Goal: Task Accomplishment & Management: Manage account settings

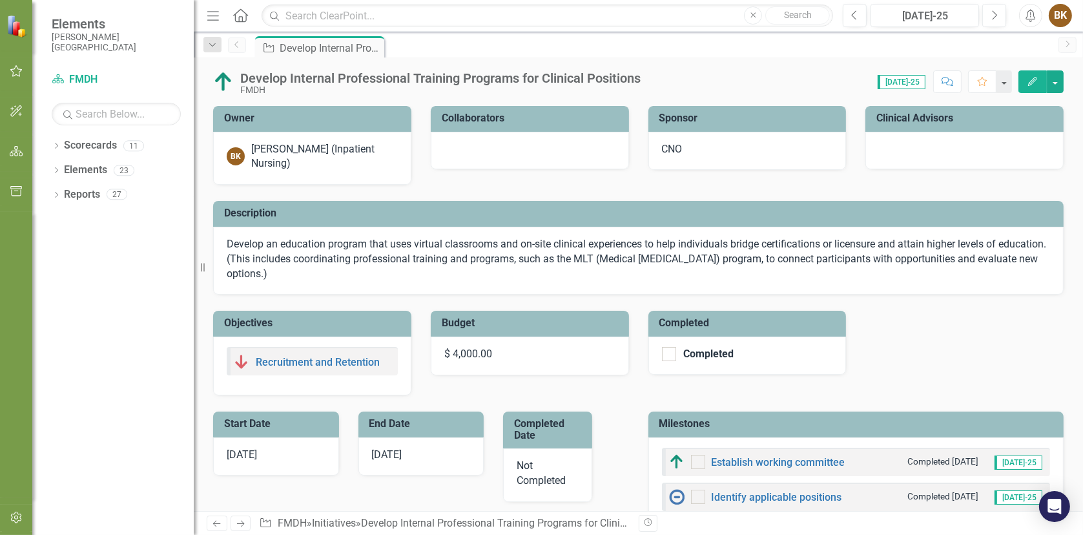
checkbox input "true"
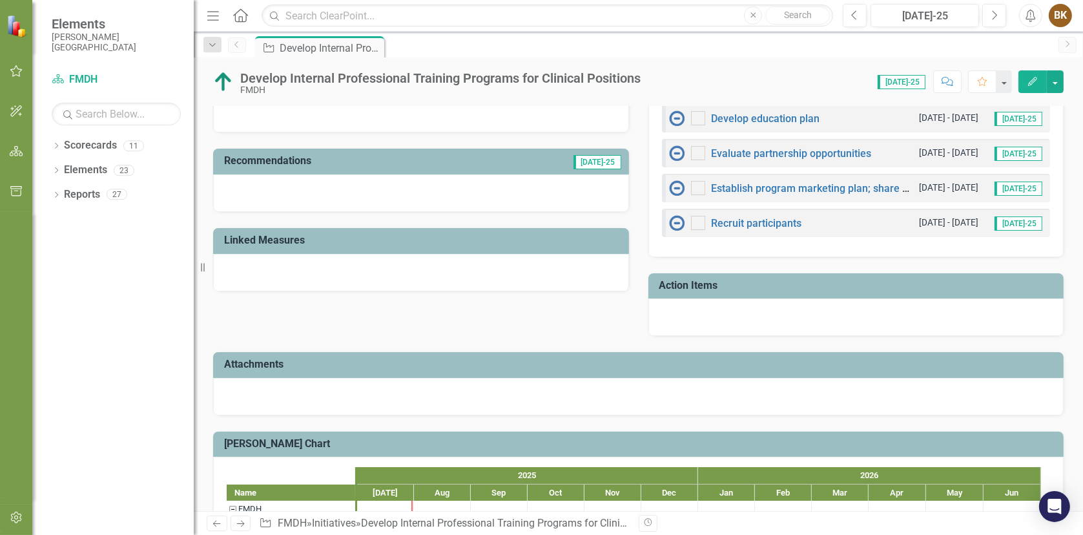
scroll to position [452, 0]
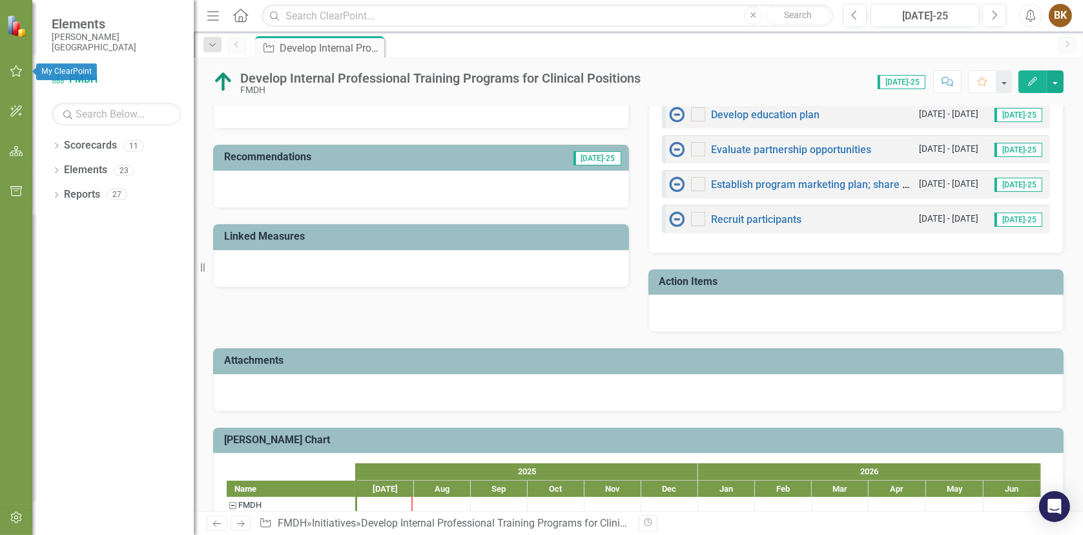
click at [17, 72] on icon "button" at bounding box center [17, 71] width 14 height 10
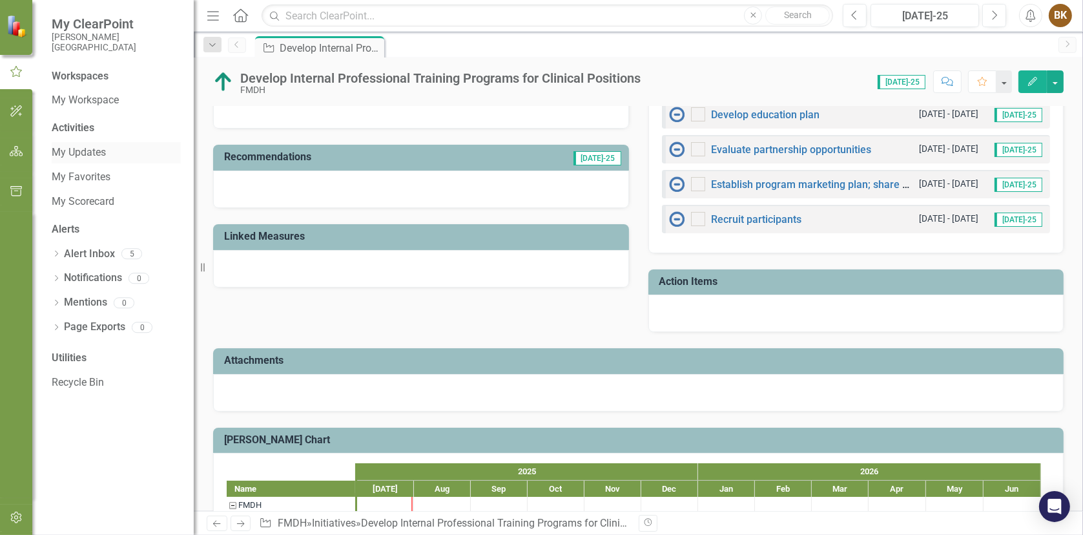
click at [81, 155] on link "My Updates" at bounding box center [116, 152] width 129 height 15
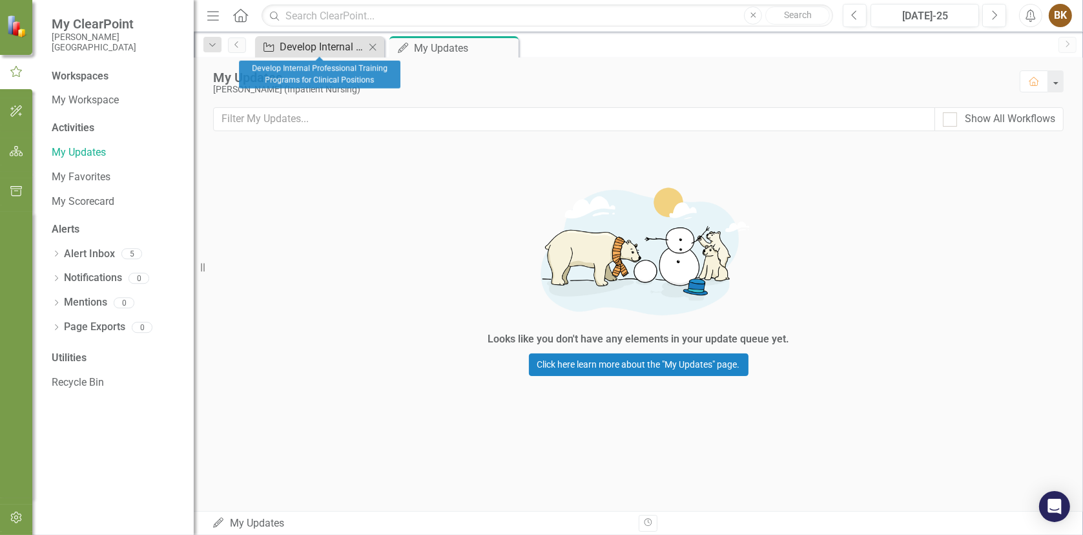
click at [319, 42] on div "Develop Internal Professional Training Programs for Clinical Positions" at bounding box center [322, 47] width 85 height 16
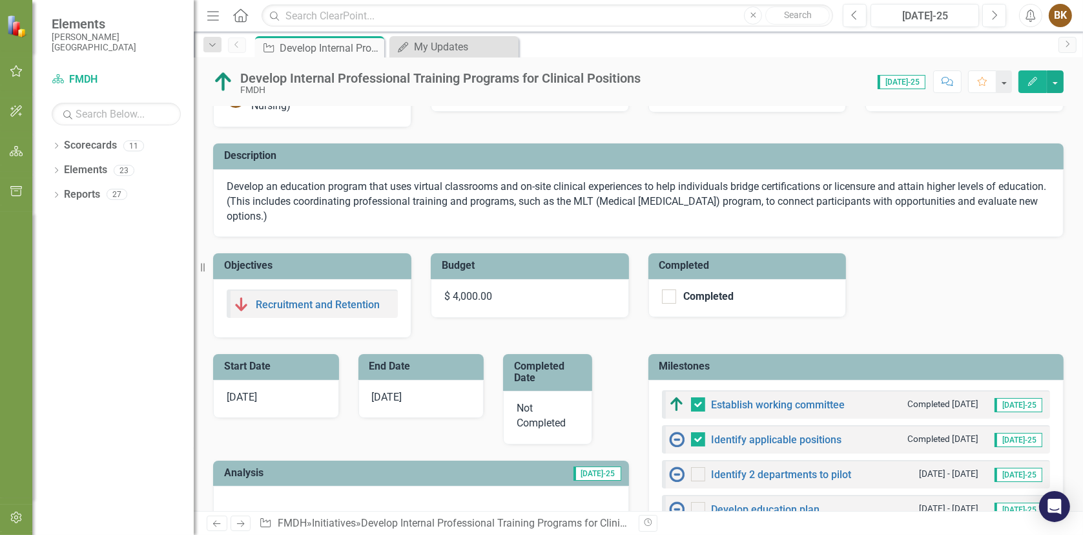
scroll to position [129, 0]
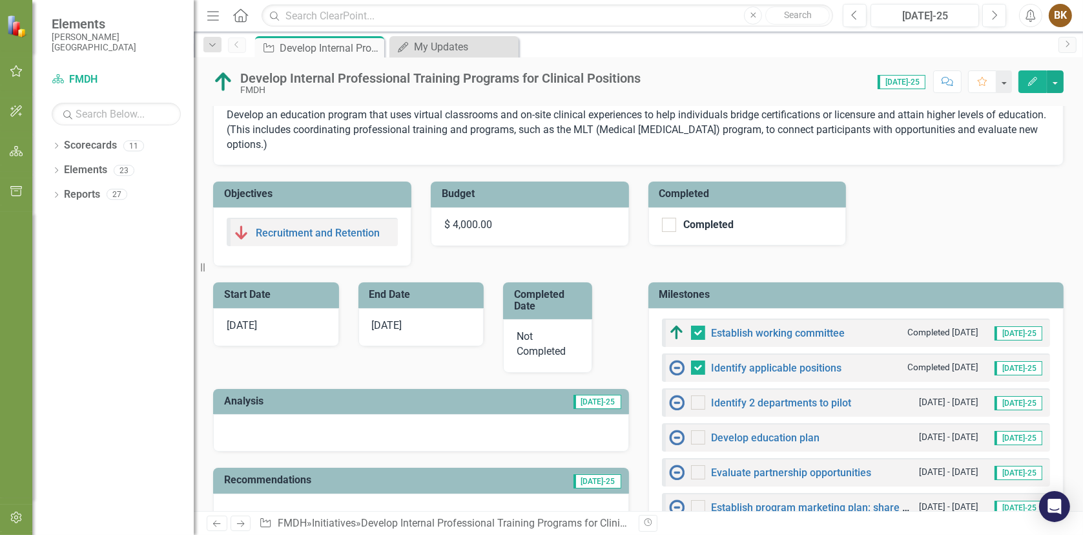
click at [942, 303] on td "Milestones" at bounding box center [858, 295] width 398 height 21
click at [873, 289] on h3 "Milestones" at bounding box center [858, 295] width 398 height 12
click at [671, 289] on h3 "Milestones" at bounding box center [858, 295] width 398 height 12
click at [19, 72] on icon "button" at bounding box center [17, 71] width 14 height 10
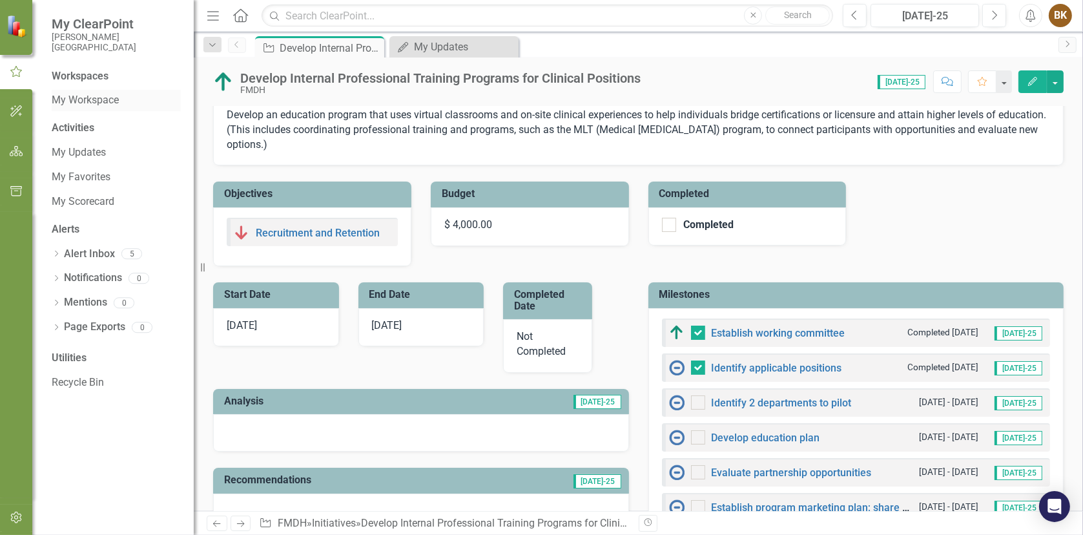
click at [76, 99] on link "My Workspace" at bounding box center [116, 100] width 129 height 15
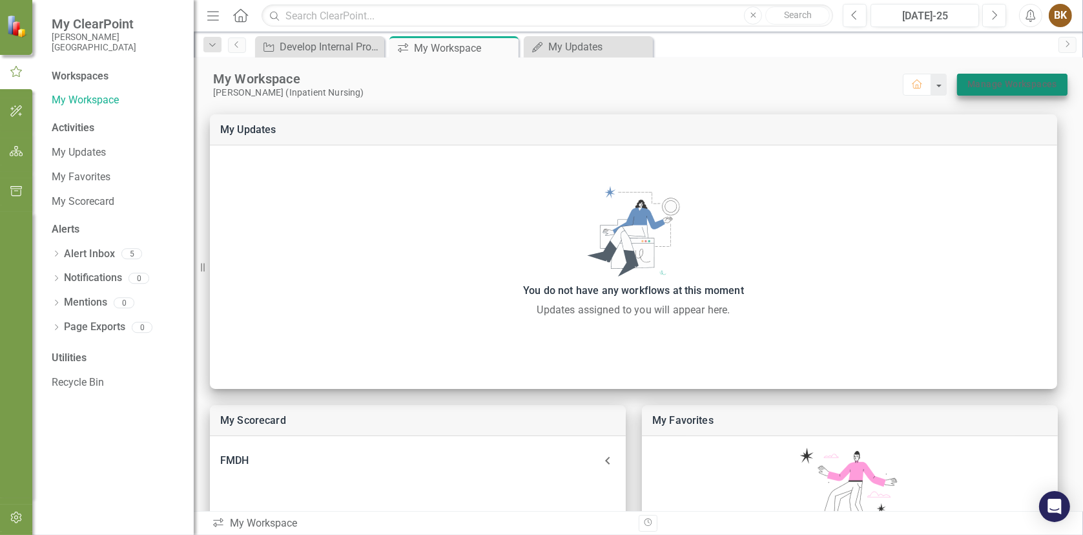
click at [992, 81] on link "Manage Workspaces" at bounding box center [1012, 84] width 90 height 16
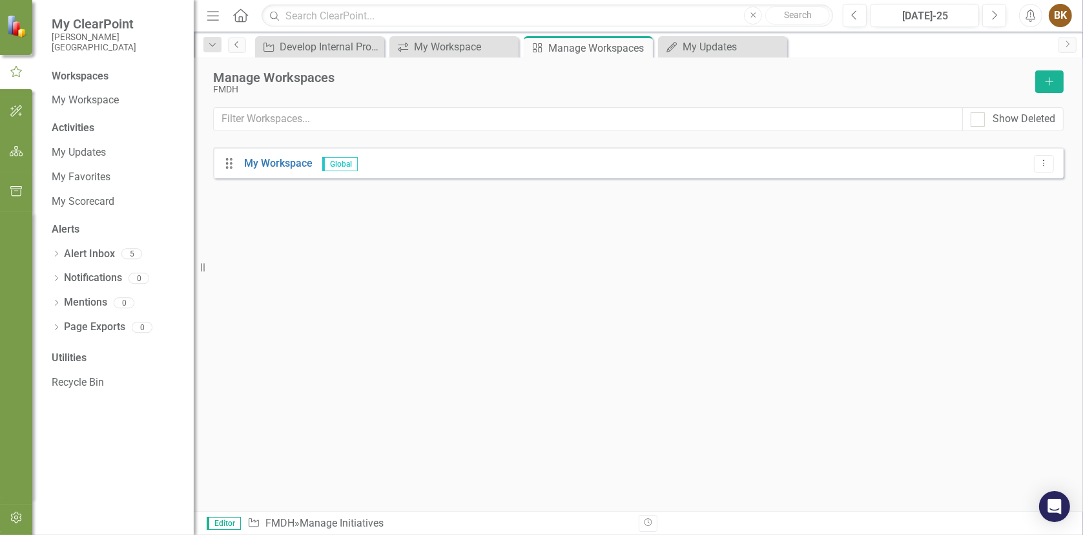
click at [232, 45] on icon "Previous" at bounding box center [237, 45] width 10 height 8
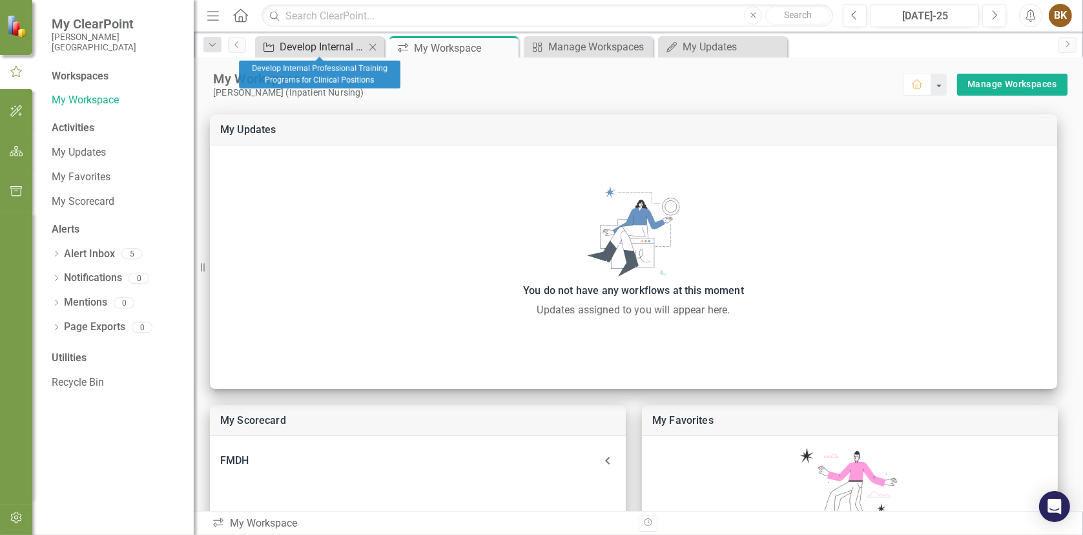
click at [330, 50] on div "Develop Internal Professional Training Programs for Clinical Positions" at bounding box center [322, 47] width 85 height 16
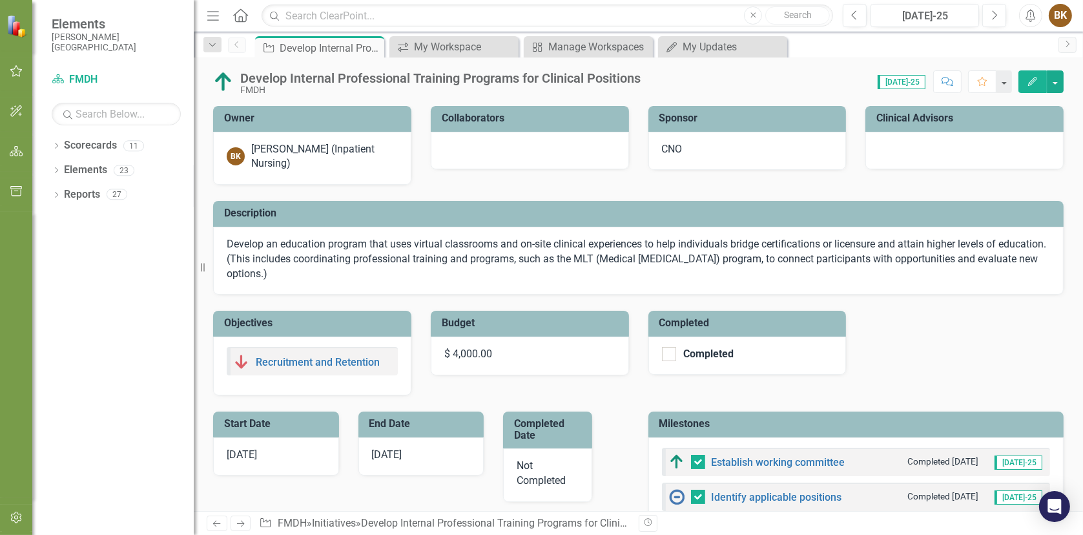
click at [1035, 79] on icon "button" at bounding box center [1032, 81] width 9 height 9
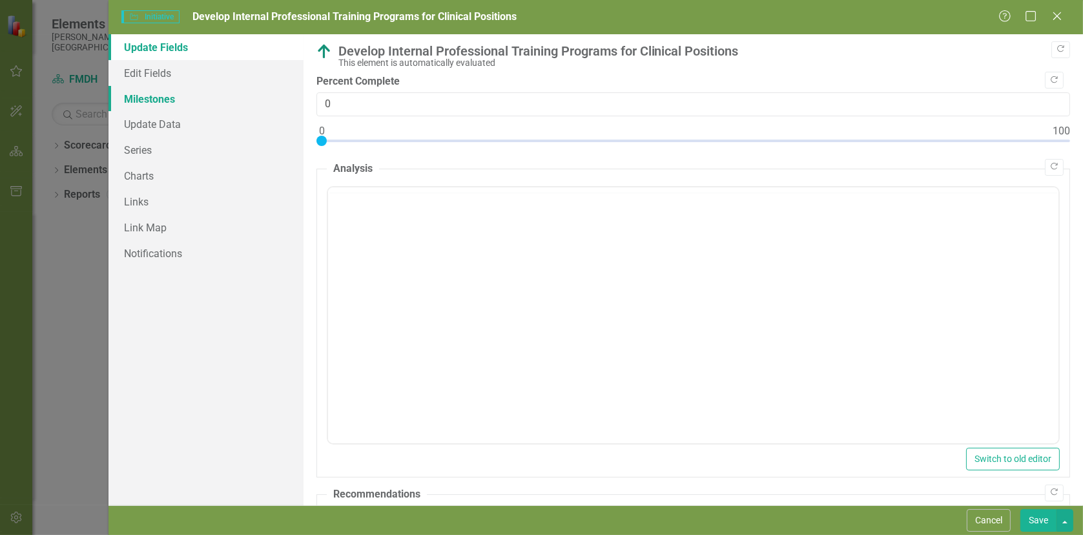
click at [144, 95] on link "Milestones" at bounding box center [205, 99] width 195 height 26
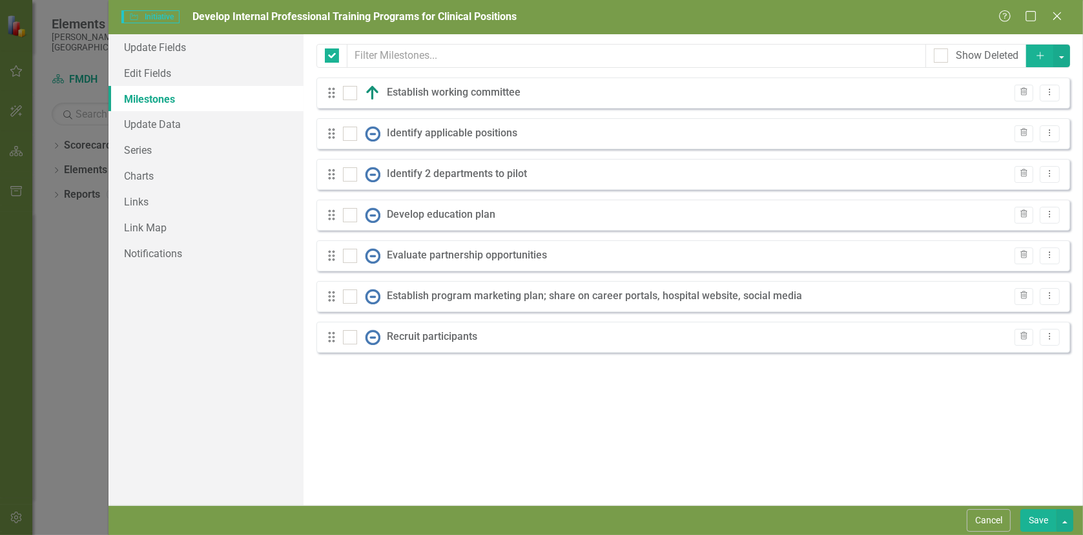
checkbox input "false"
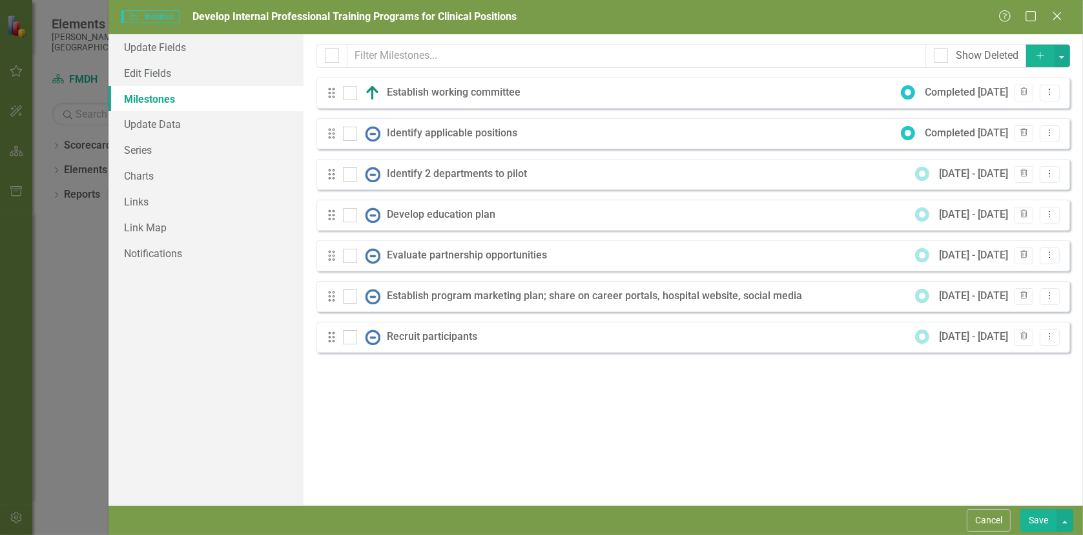
click at [1040, 54] on icon "Add" at bounding box center [1041, 55] width 12 height 9
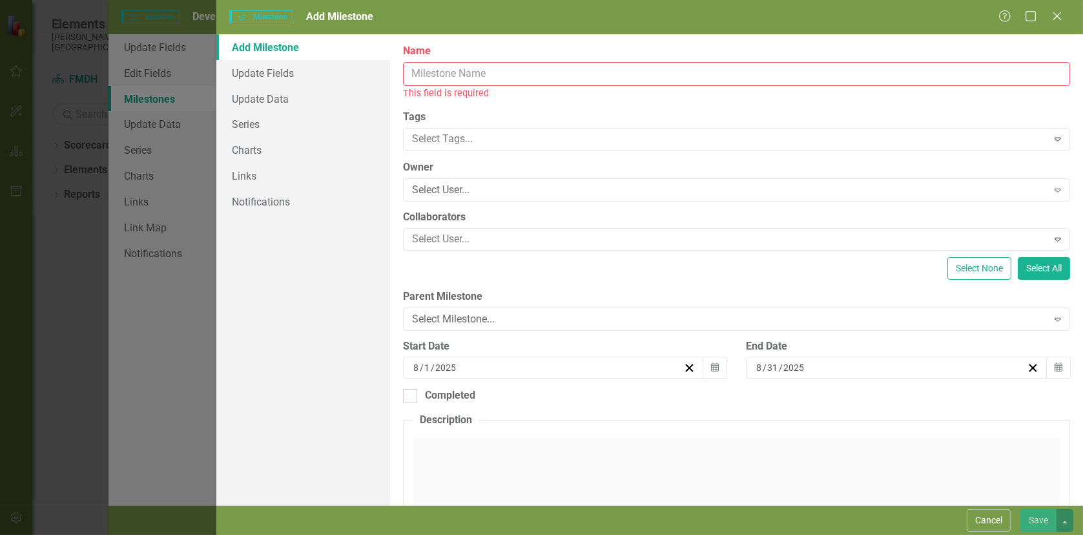
click at [431, 76] on input "Name" at bounding box center [736, 74] width 667 height 24
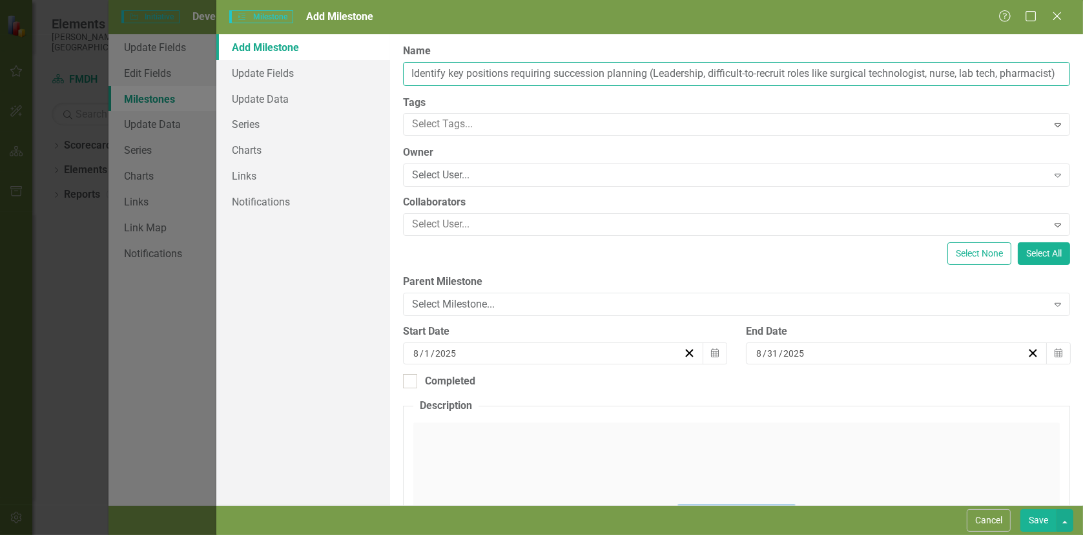
scroll to position [0, 9]
type input "Identify key positions requiring succession planning (Leadership, difficult-to-…"
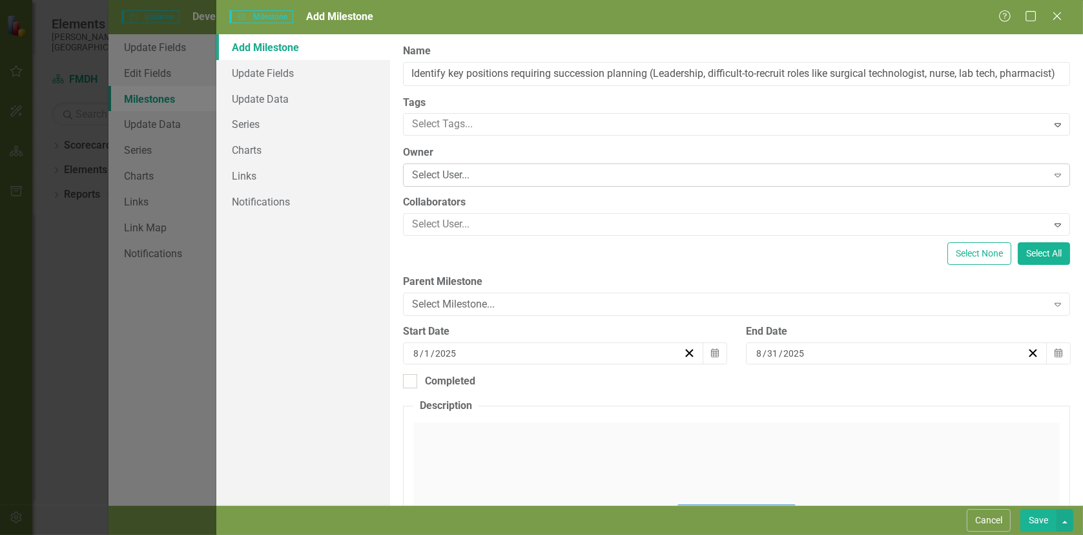
scroll to position [0, 0]
click at [1046, 174] on div "Expand" at bounding box center [1057, 175] width 23 height 21
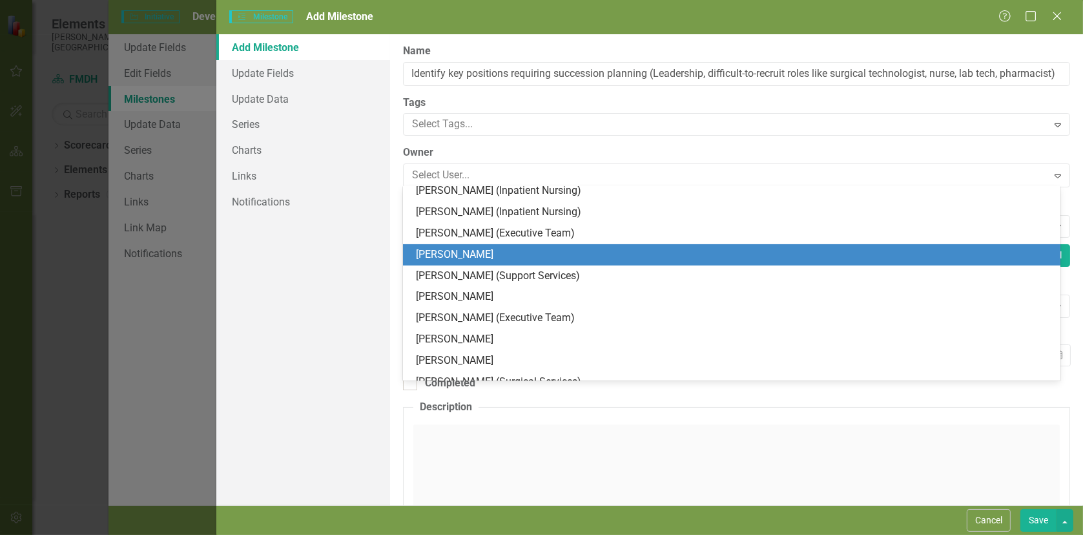
scroll to position [387, 0]
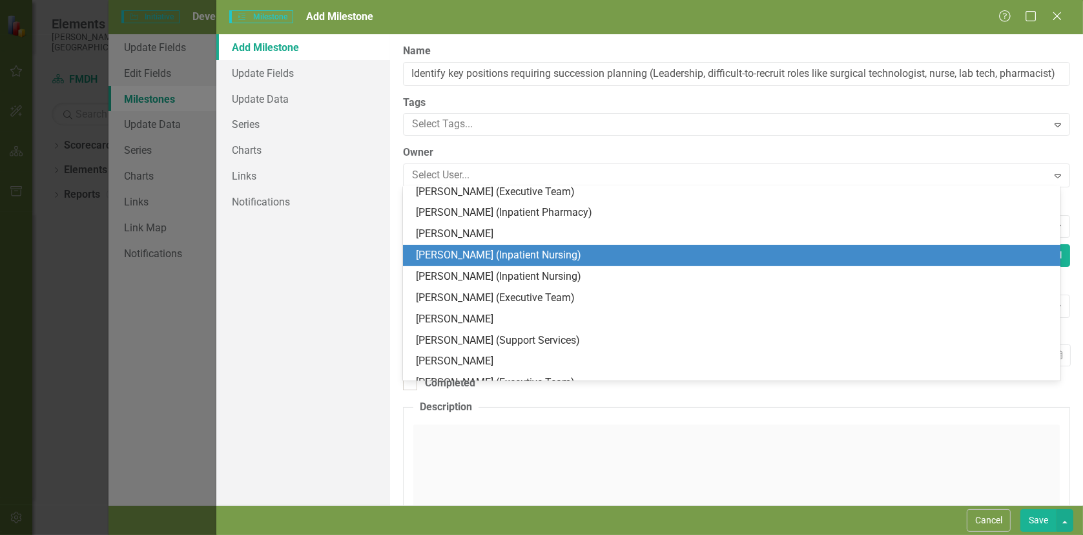
click at [468, 256] on div "[PERSON_NAME] (Inpatient Nursing)" at bounding box center [734, 255] width 637 height 15
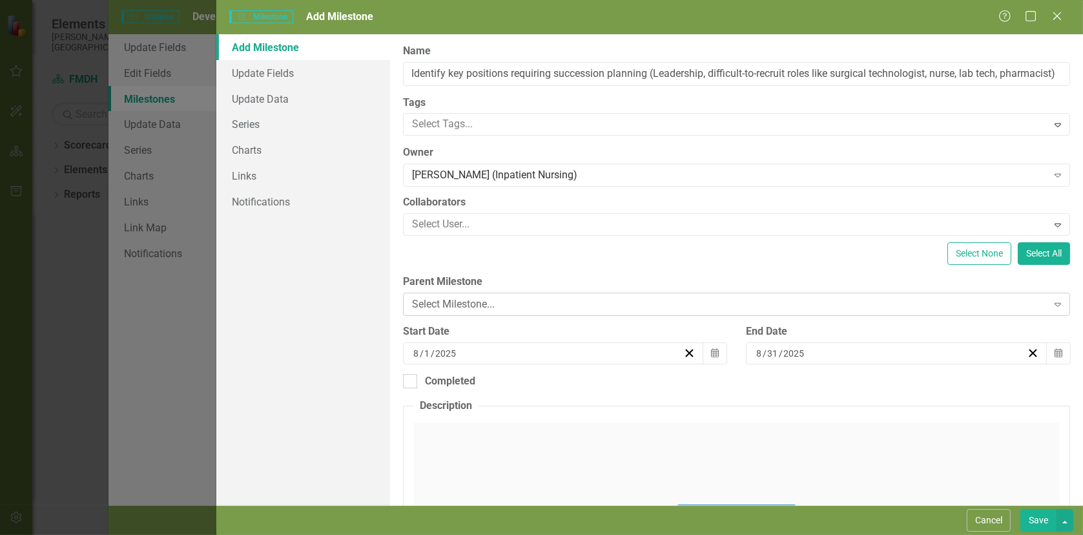
click at [462, 304] on div "Select Milestone..." at bounding box center [729, 304] width 635 height 15
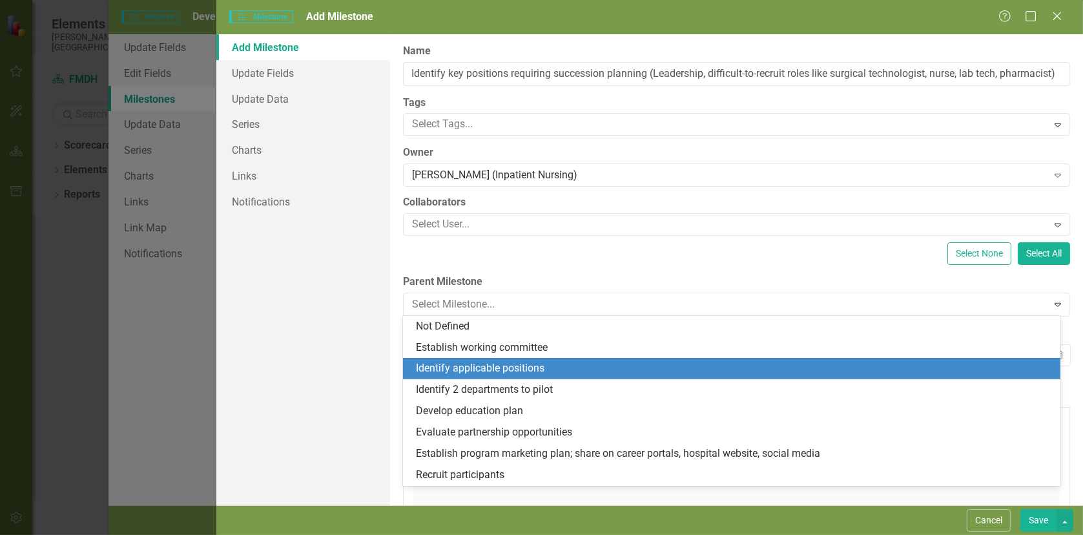
click at [477, 368] on div "Identify applicable positions" at bounding box center [734, 368] width 637 height 15
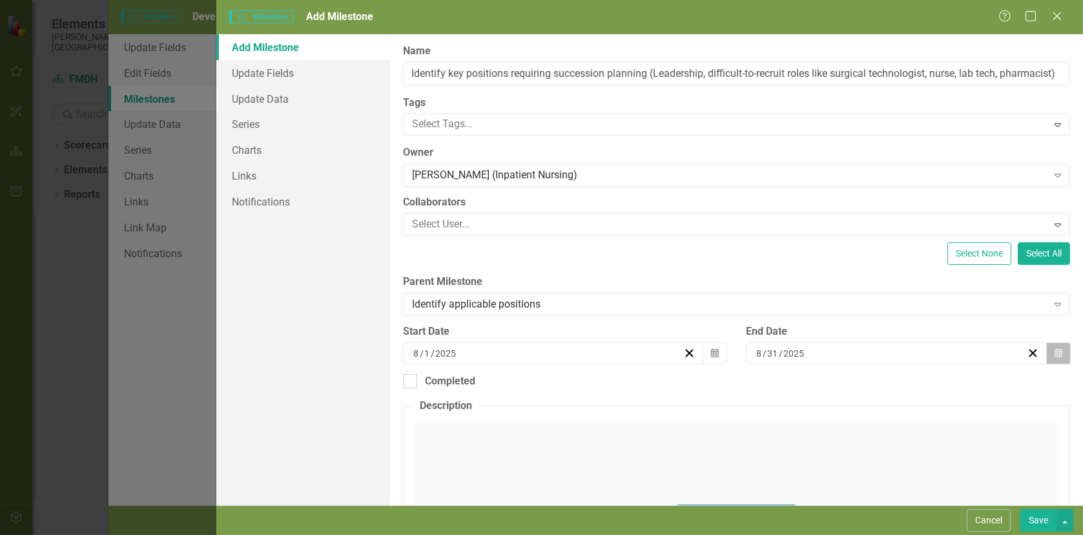
click at [1055, 353] on icon "button" at bounding box center [1059, 352] width 8 height 9
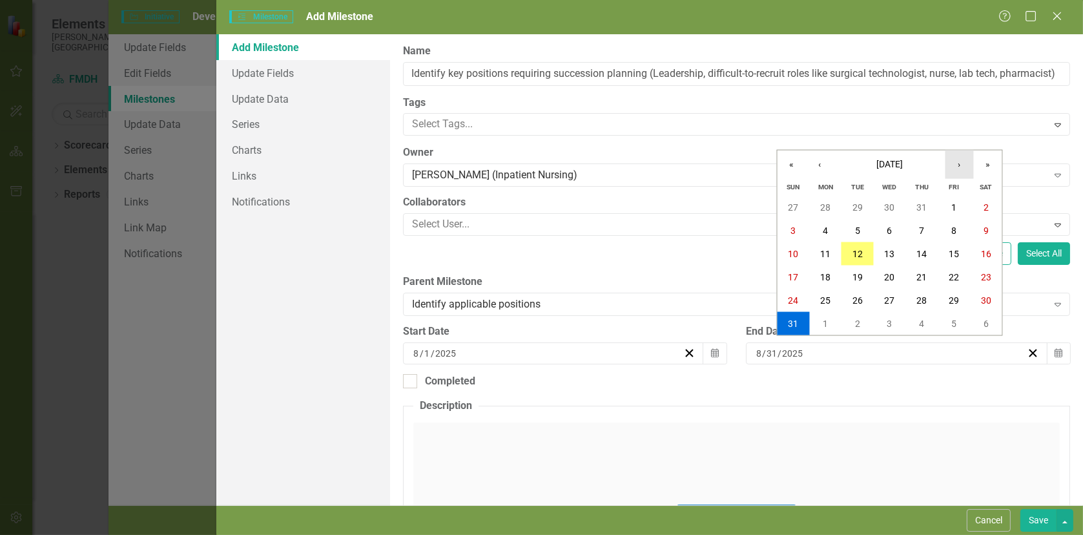
click at [962, 166] on button "›" at bounding box center [959, 164] width 28 height 28
click at [864, 298] on button "30" at bounding box center [857, 300] width 32 height 23
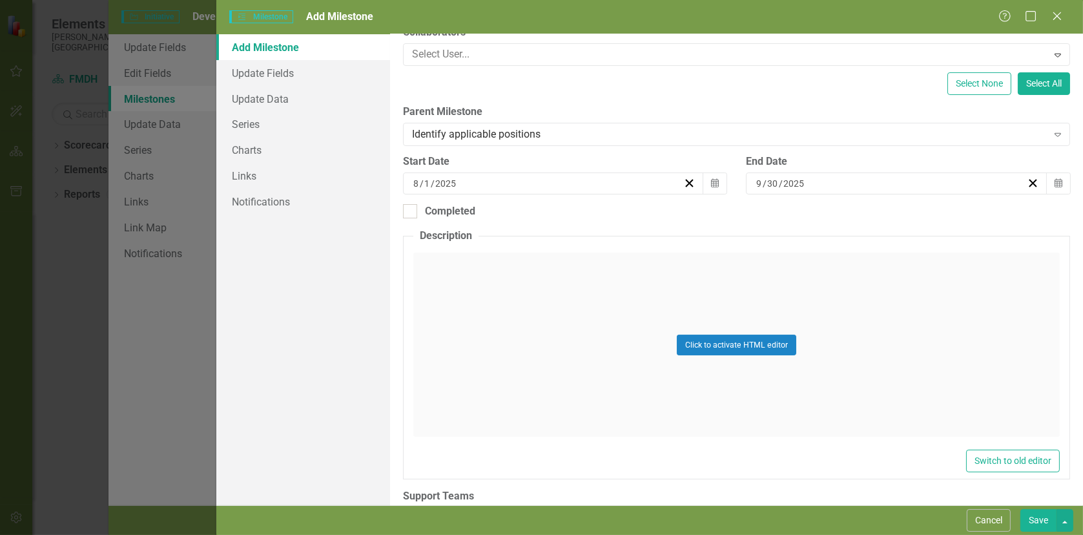
scroll to position [212, 0]
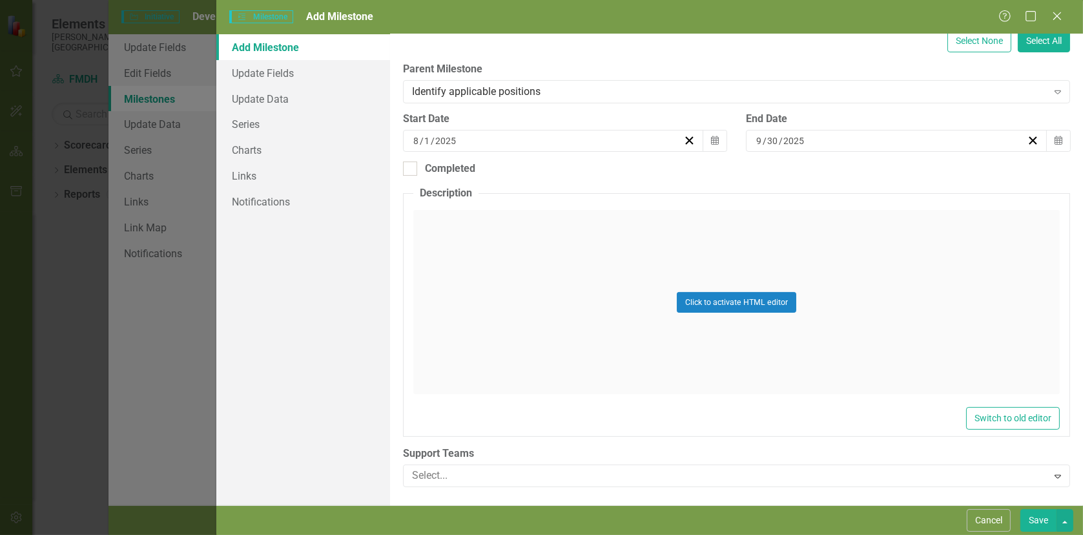
click at [1040, 522] on button "Save" at bounding box center [1038, 520] width 36 height 23
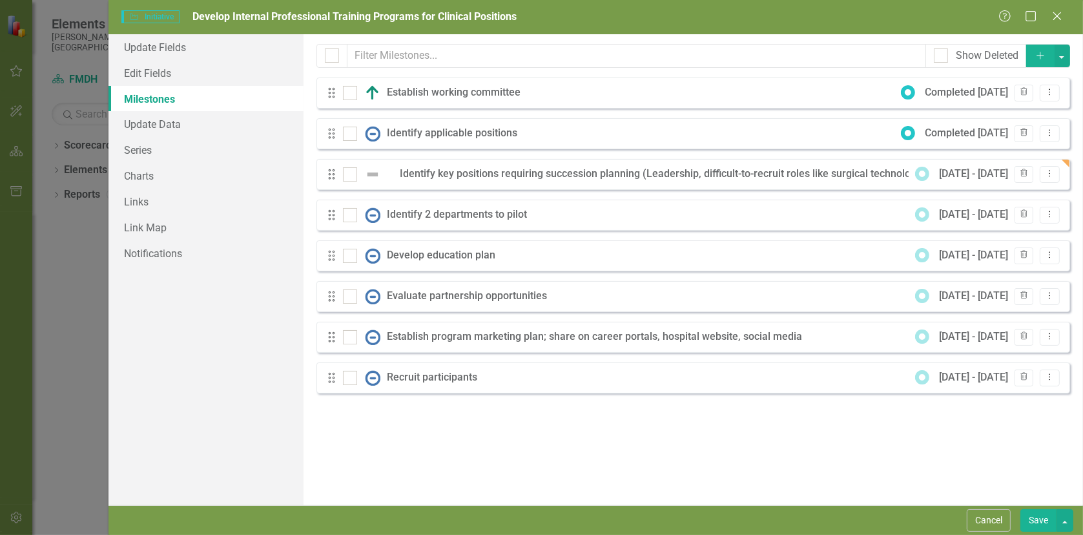
click at [1040, 52] on icon "Add" at bounding box center [1041, 55] width 12 height 9
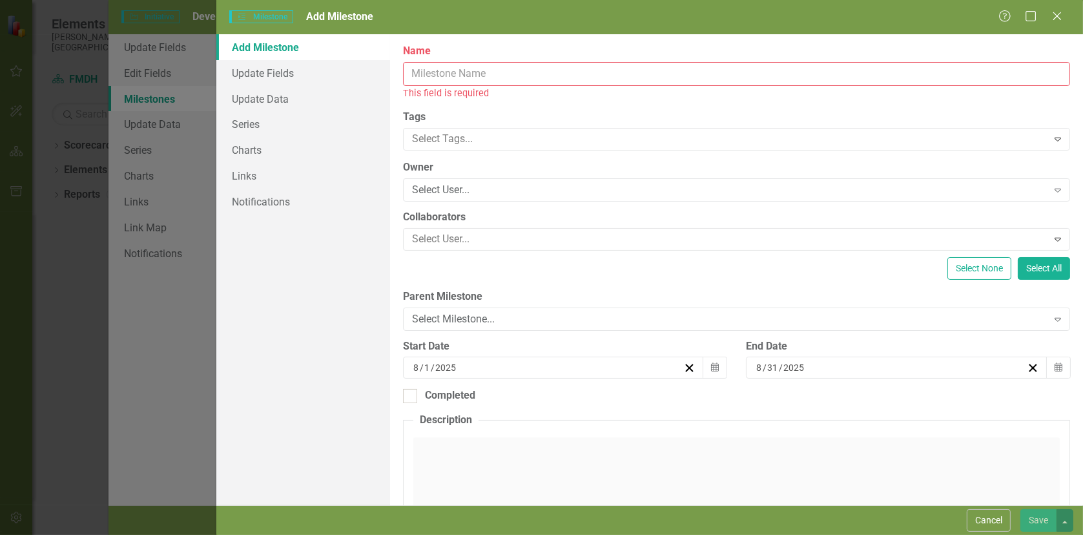
click at [440, 72] on input "Name" at bounding box center [736, 74] width 667 height 24
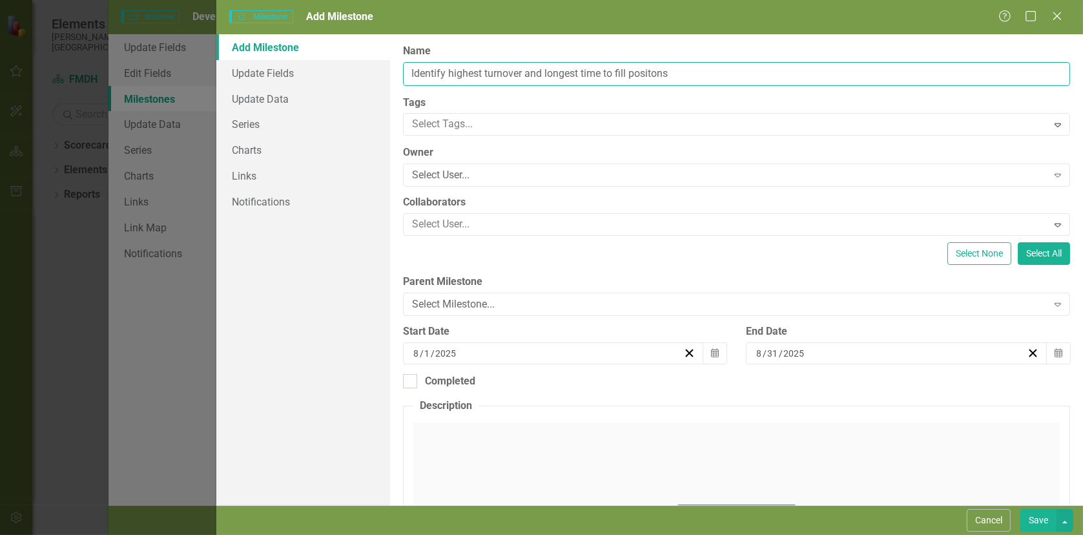
click at [652, 72] on input "Identify highest turnover and longest time to fill positons" at bounding box center [736, 74] width 667 height 24
type input "Identify highest turnover and longest time to fill positions"
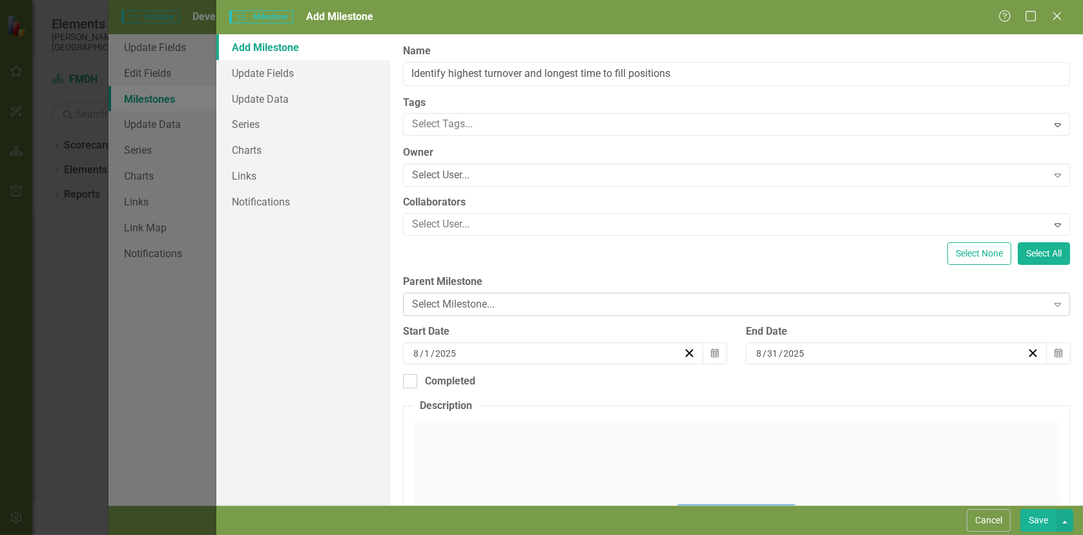
click at [466, 305] on div "Select Milestone..." at bounding box center [729, 304] width 635 height 15
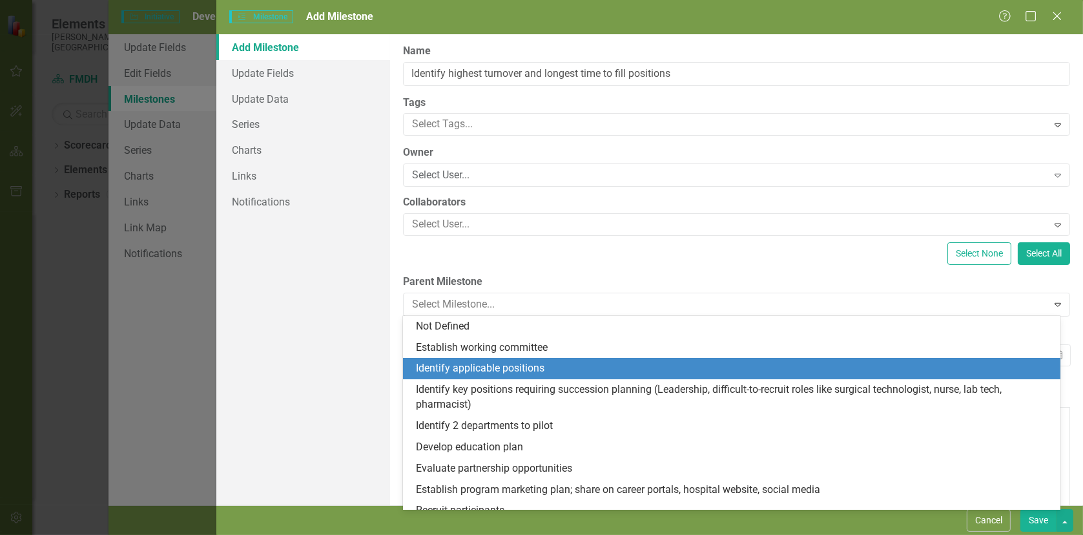
click at [466, 369] on div "Identify applicable positions" at bounding box center [734, 368] width 637 height 15
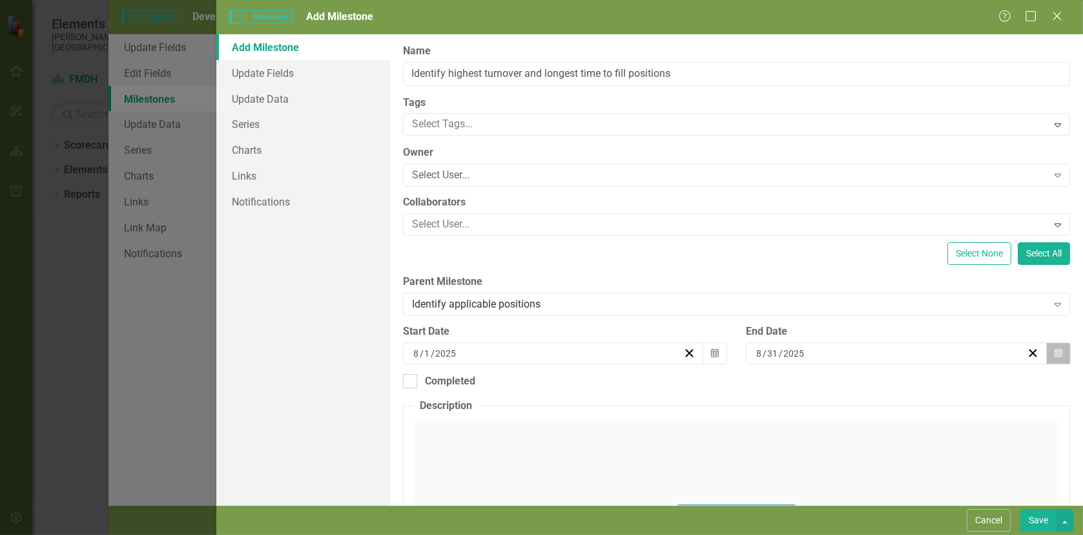
click at [1055, 355] on icon "button" at bounding box center [1059, 352] width 8 height 9
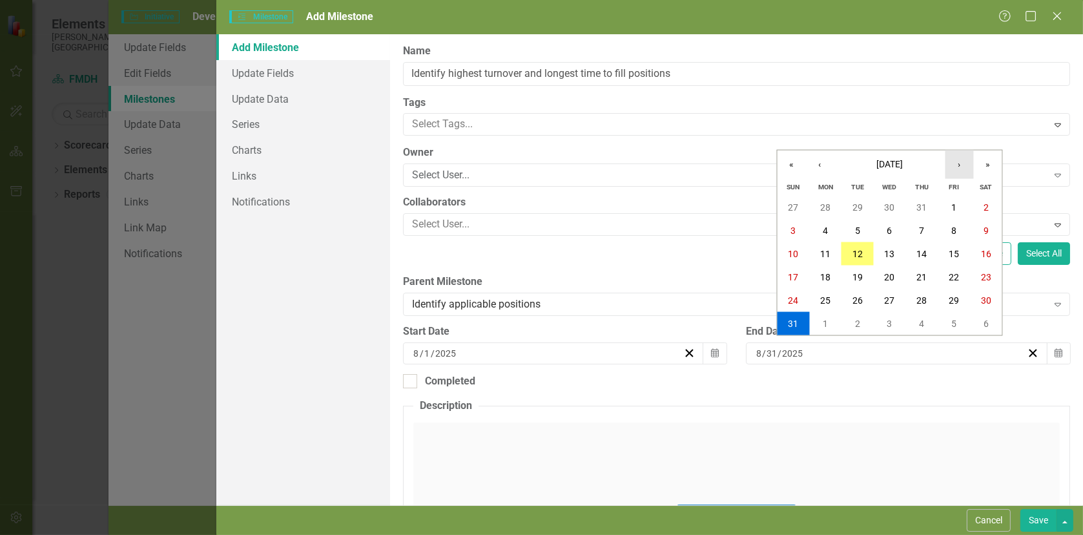
click at [961, 167] on button "›" at bounding box center [959, 164] width 28 height 28
click at [856, 304] on abbr "30" at bounding box center [857, 300] width 10 height 10
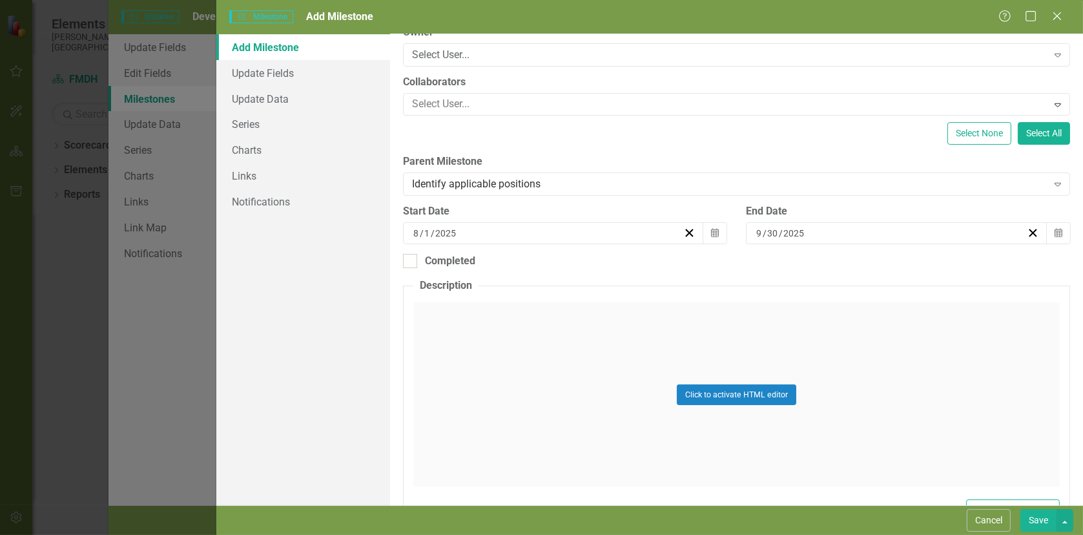
scroll to position [19, 0]
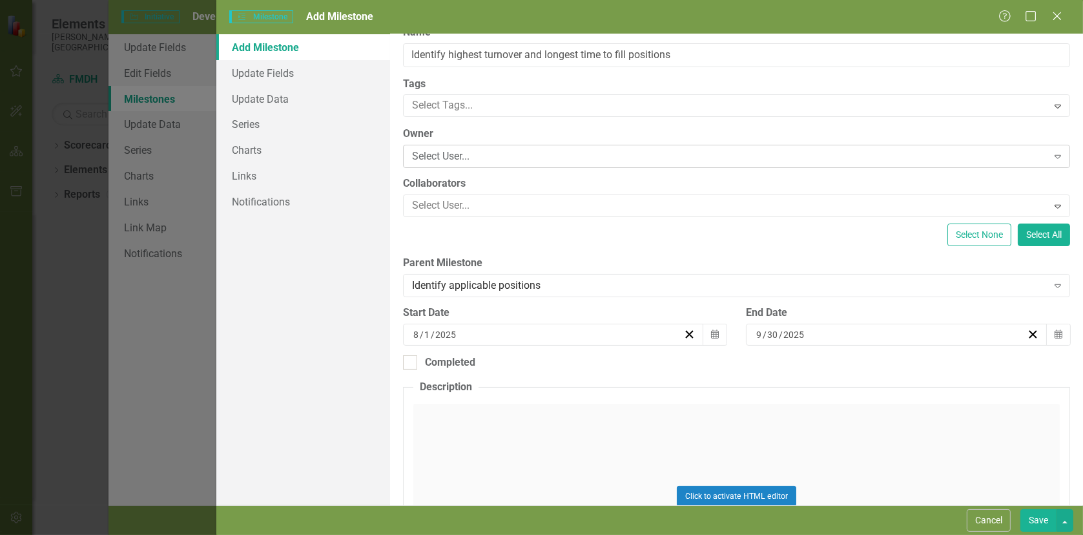
click at [890, 156] on div "Select User..." at bounding box center [729, 156] width 635 height 15
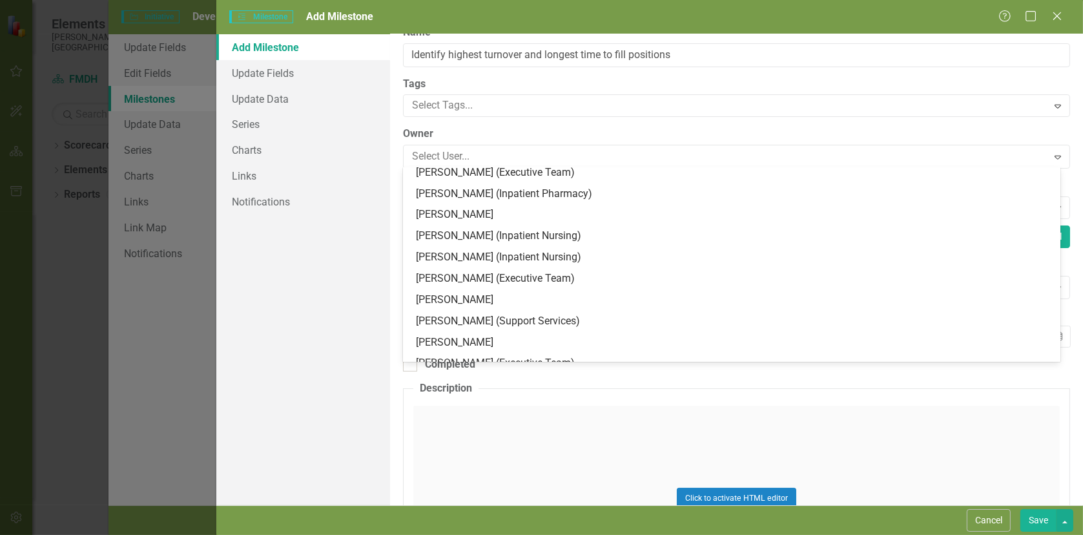
scroll to position [452, 0]
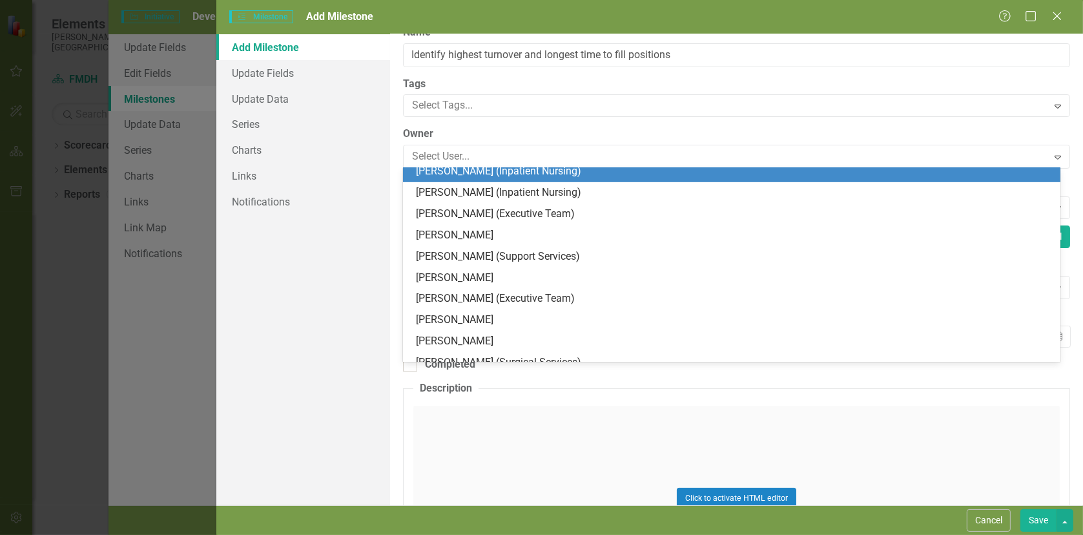
click at [522, 173] on div "[PERSON_NAME] (Inpatient Nursing)" at bounding box center [734, 171] width 637 height 15
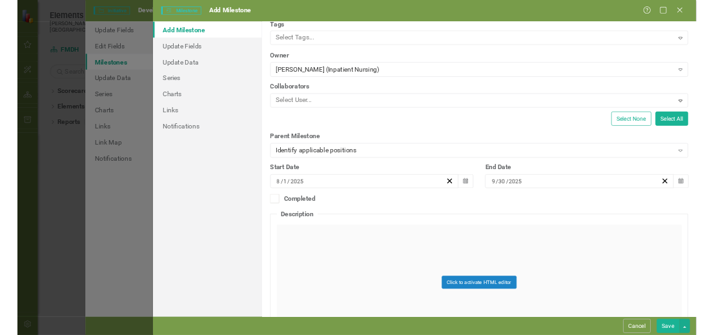
scroll to position [83, 0]
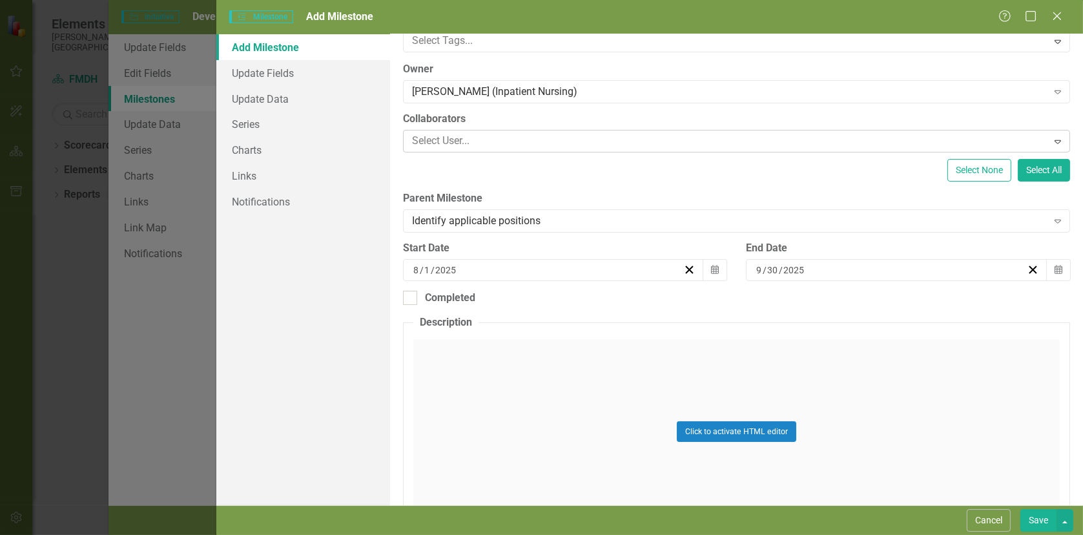
click at [1055, 140] on icon at bounding box center [1058, 142] width 6 height 4
click at [437, 136] on div at bounding box center [727, 140] width 641 height 17
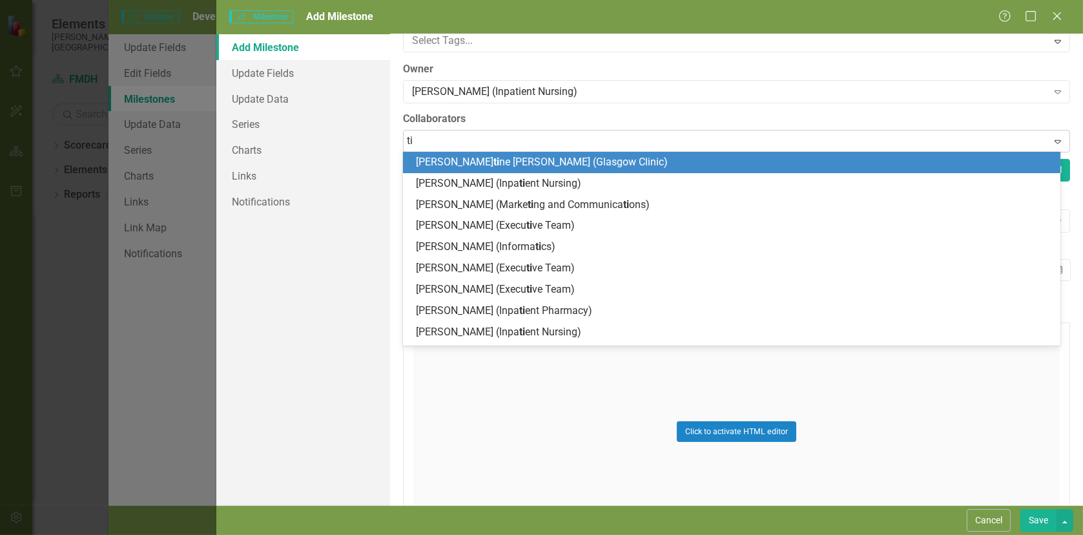
type input "t"
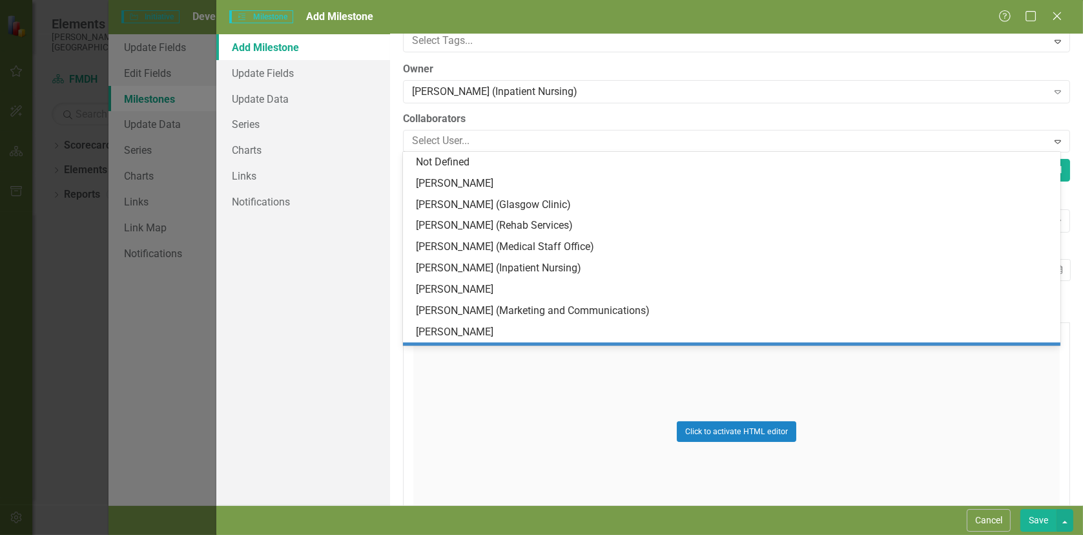
click at [1035, 517] on button "Save" at bounding box center [1038, 520] width 36 height 23
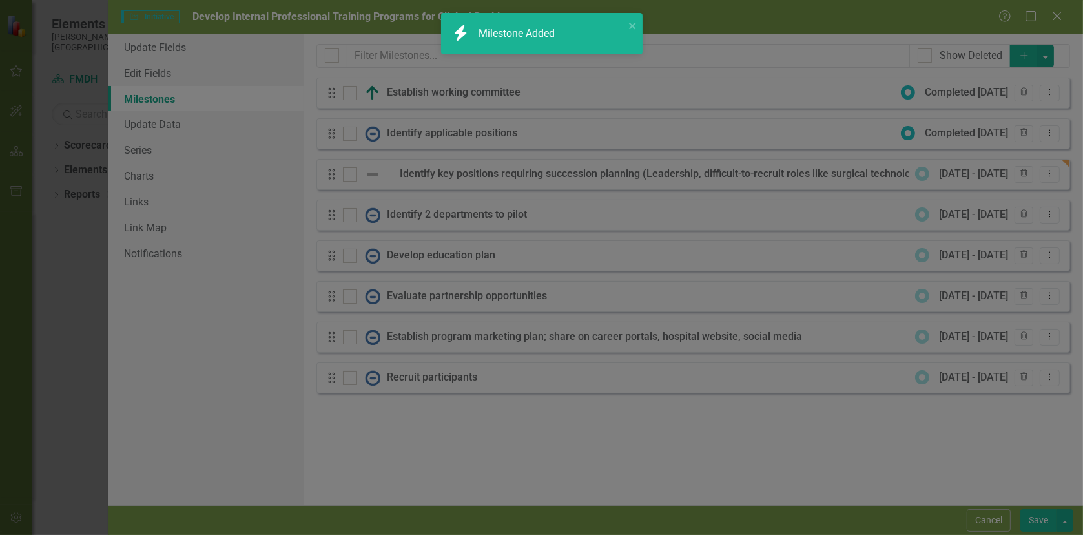
checkbox input "false"
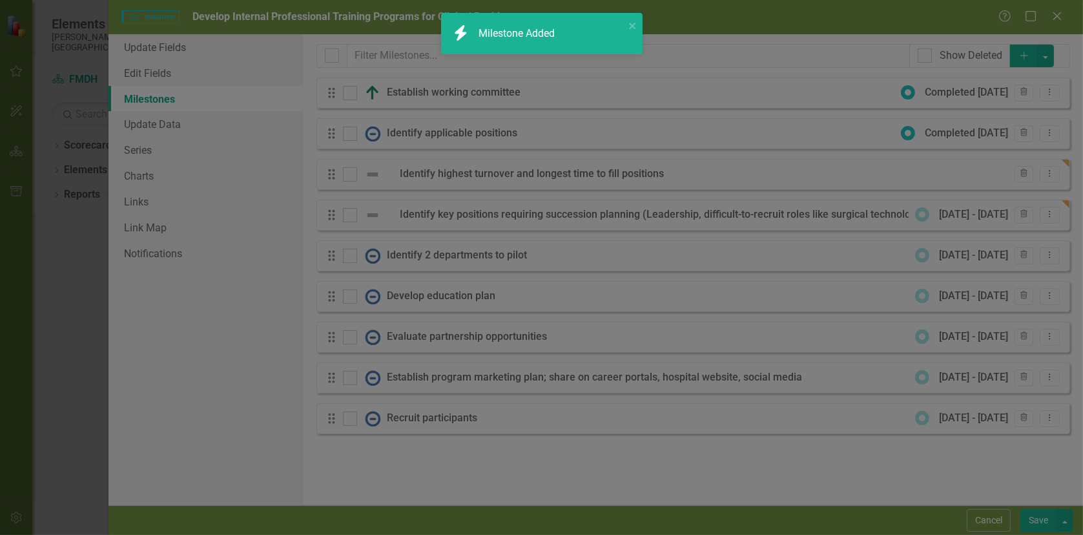
checkbox input "true"
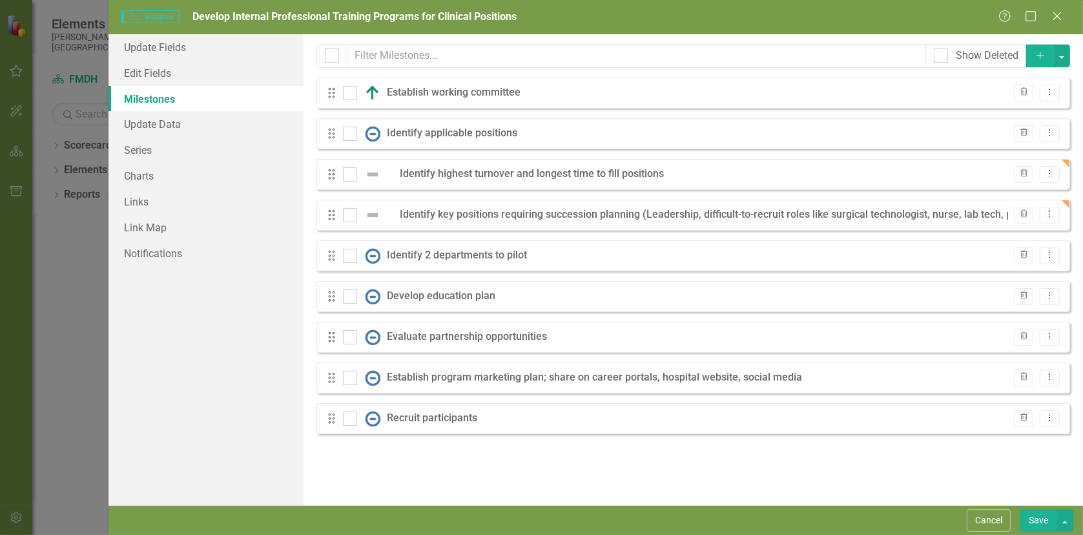
scroll to position [0, 0]
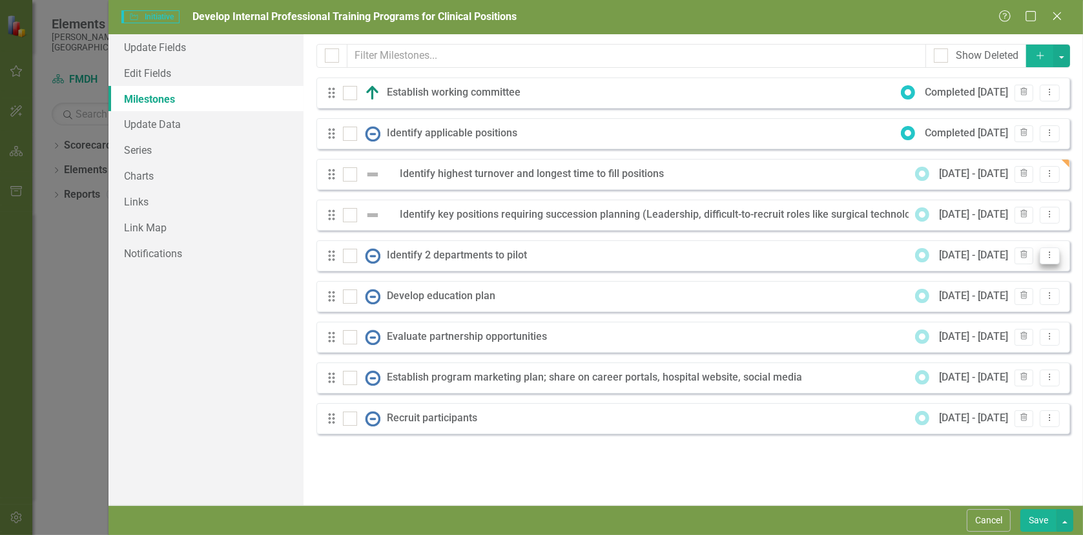
click at [1053, 256] on icon "Dropdown Menu" at bounding box center [1049, 255] width 11 height 8
click at [994, 276] on link "Edit Edit Milestone" at bounding box center [998, 277] width 121 height 24
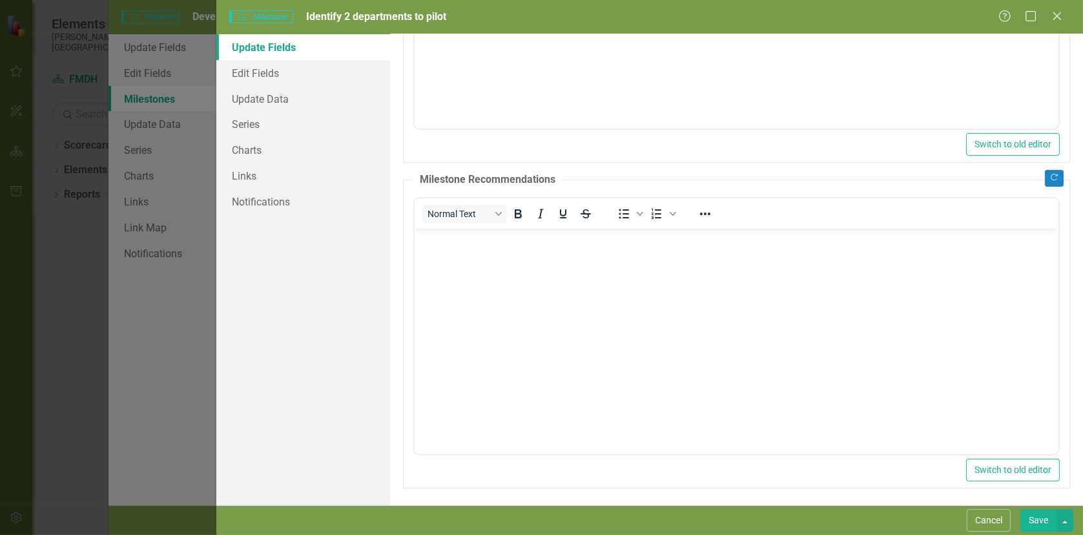
scroll to position [315, 0]
click at [491, 273] on body "Rich Text Area. Press ALT-0 for help." at bounding box center [736, 324] width 644 height 194
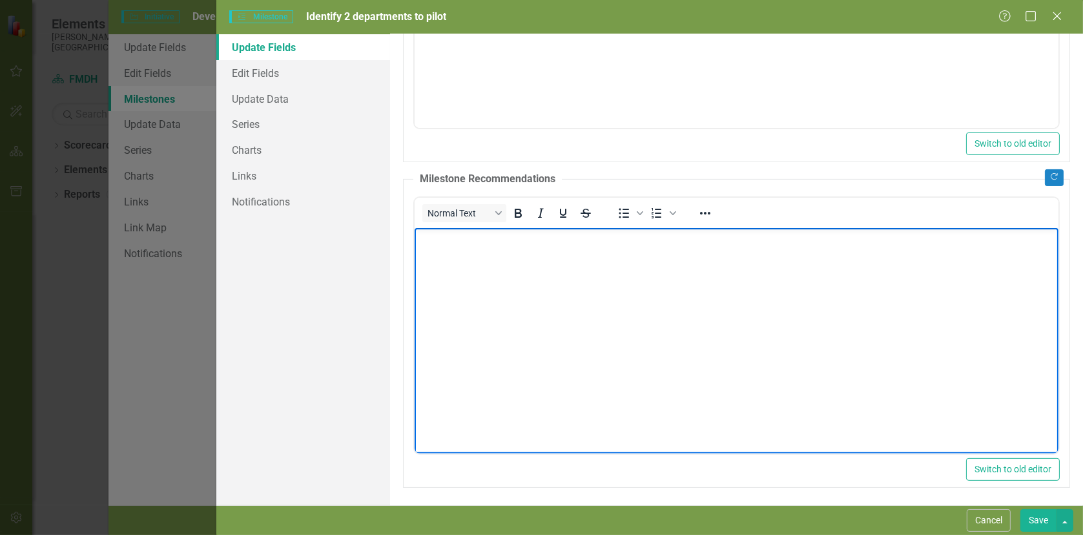
click at [530, 289] on body "Rich Text Area. Press ALT-0 for help." at bounding box center [736, 324] width 644 height 194
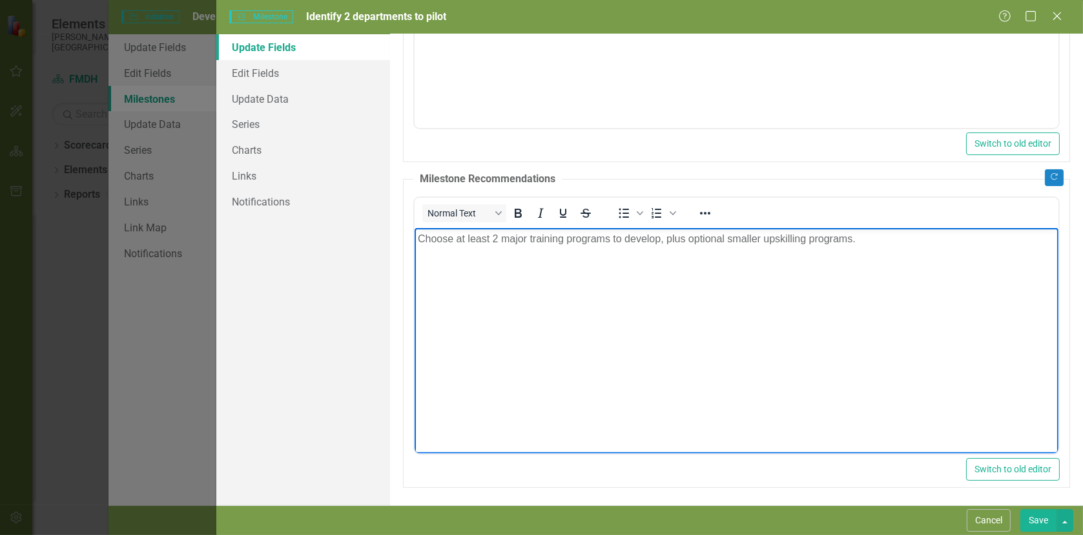
drag, startPoint x: 1038, startPoint y: 520, endPoint x: 562, endPoint y: 191, distance: 579.0
click at [1038, 520] on button "Save" at bounding box center [1038, 520] width 36 height 23
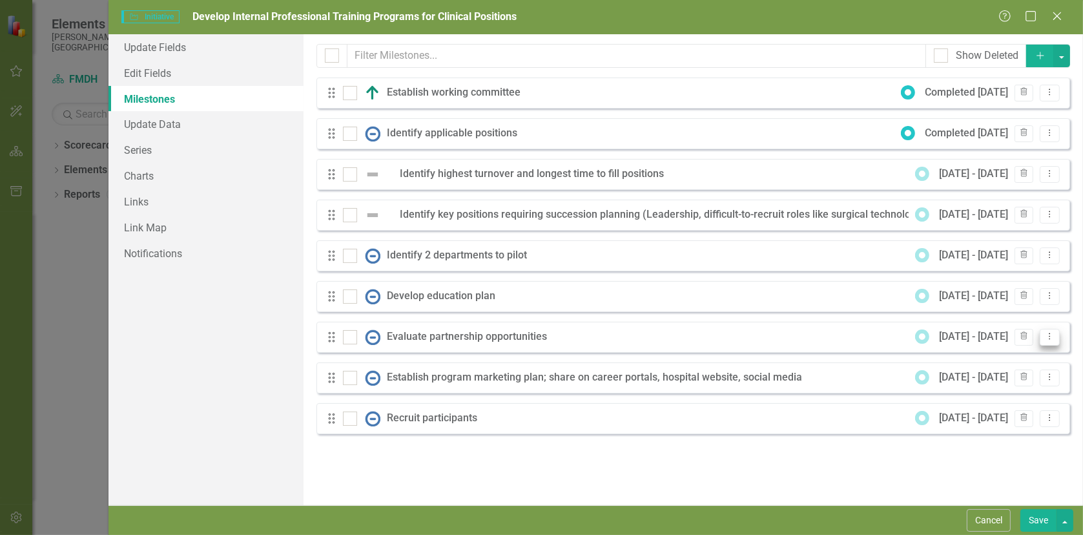
click at [1050, 335] on icon "Dropdown Menu" at bounding box center [1049, 336] width 11 height 8
click at [984, 356] on link "Edit Edit Milestone" at bounding box center [998, 358] width 121 height 24
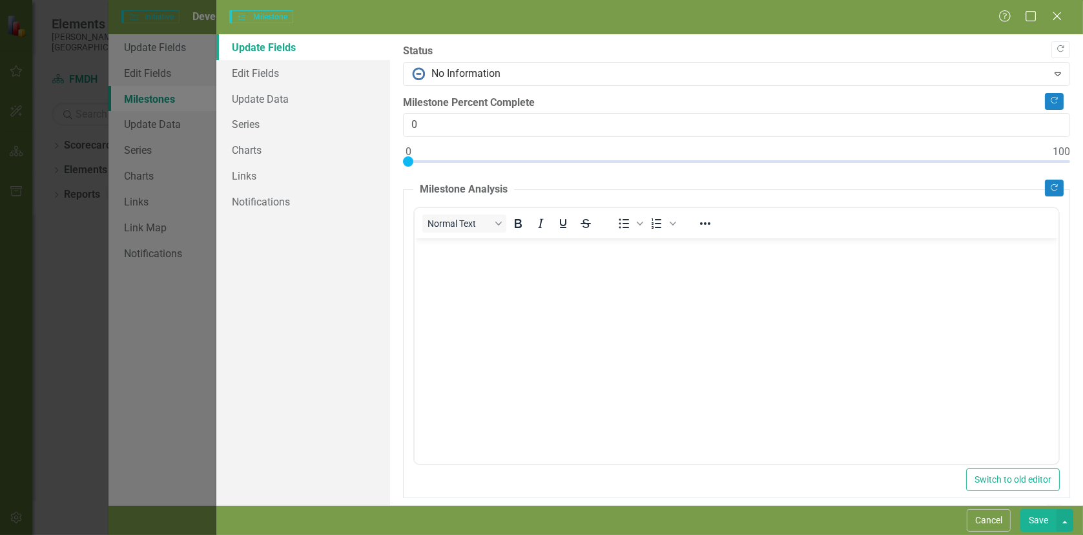
scroll to position [0, 0]
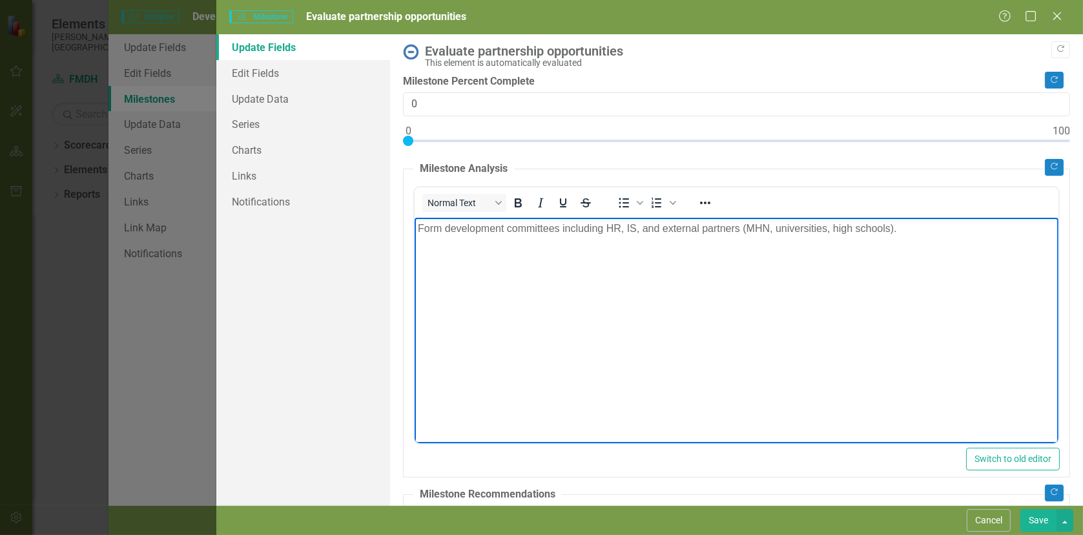
click at [1040, 519] on button "Save" at bounding box center [1038, 520] width 36 height 23
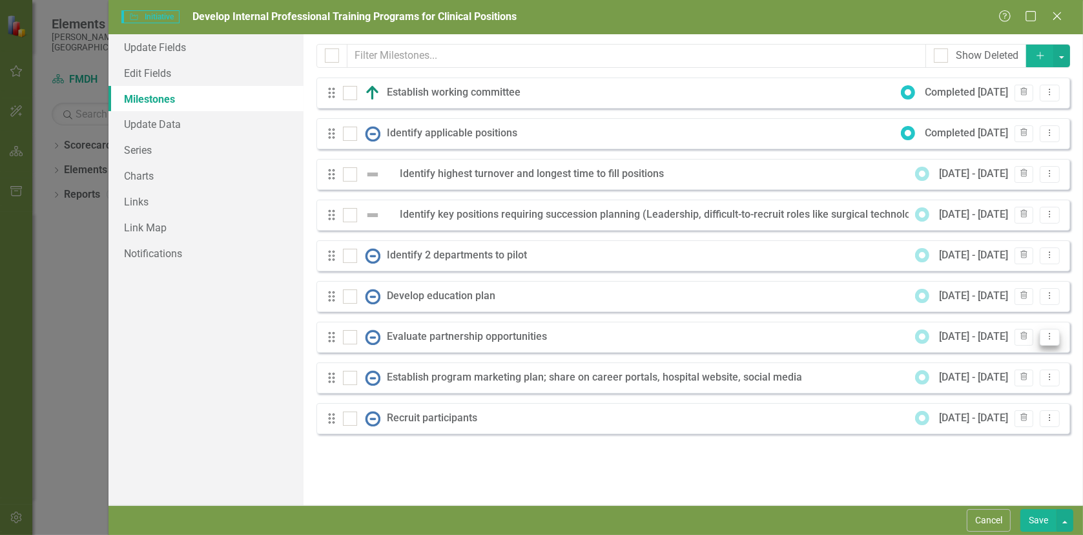
click at [1051, 334] on icon "Dropdown Menu" at bounding box center [1049, 336] width 11 height 8
click at [980, 356] on link "Edit Edit Milestone" at bounding box center [998, 358] width 121 height 24
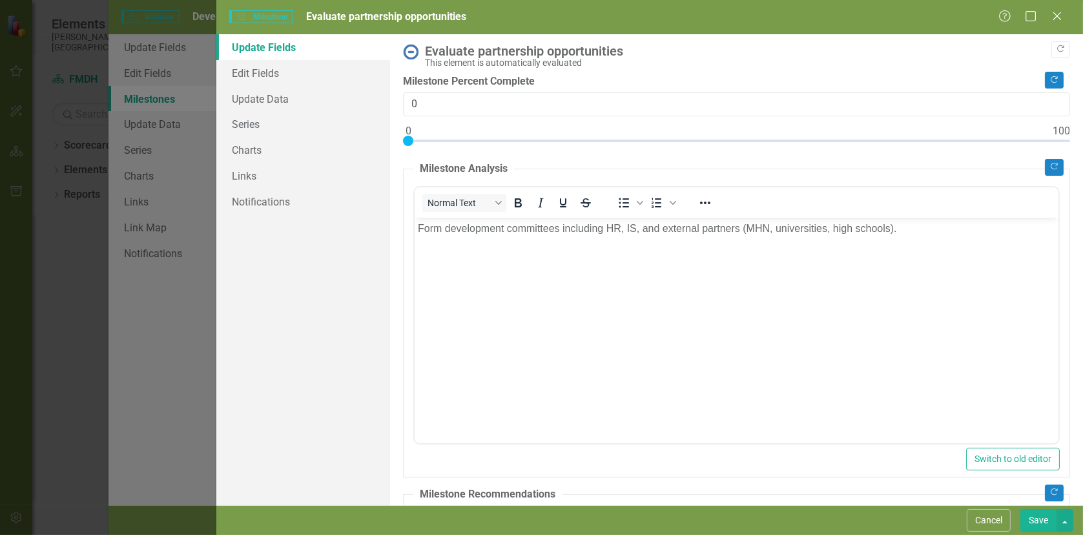
click at [1038, 518] on button "Save" at bounding box center [1038, 520] width 36 height 23
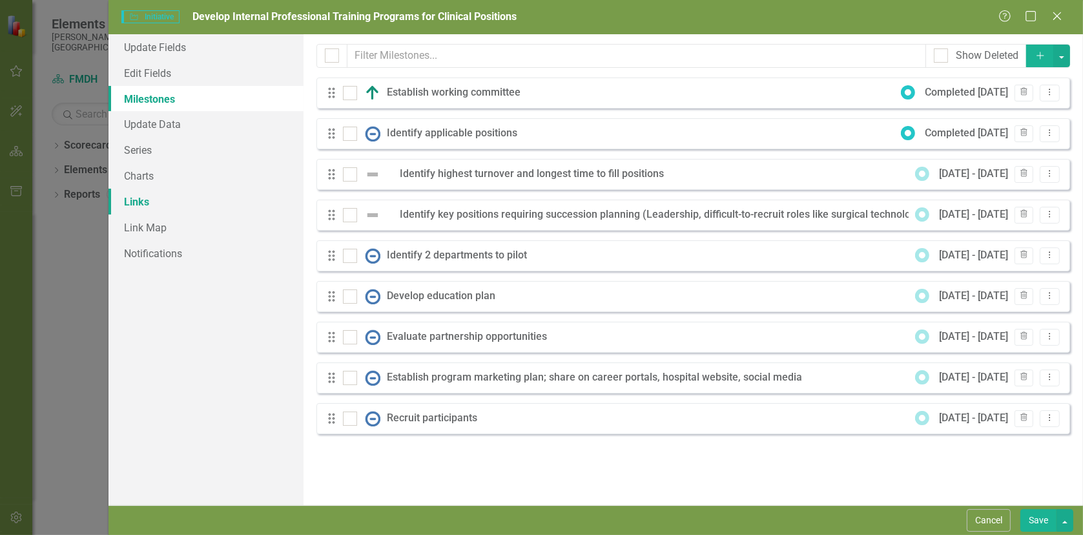
click at [136, 201] on link "Links" at bounding box center [205, 202] width 195 height 26
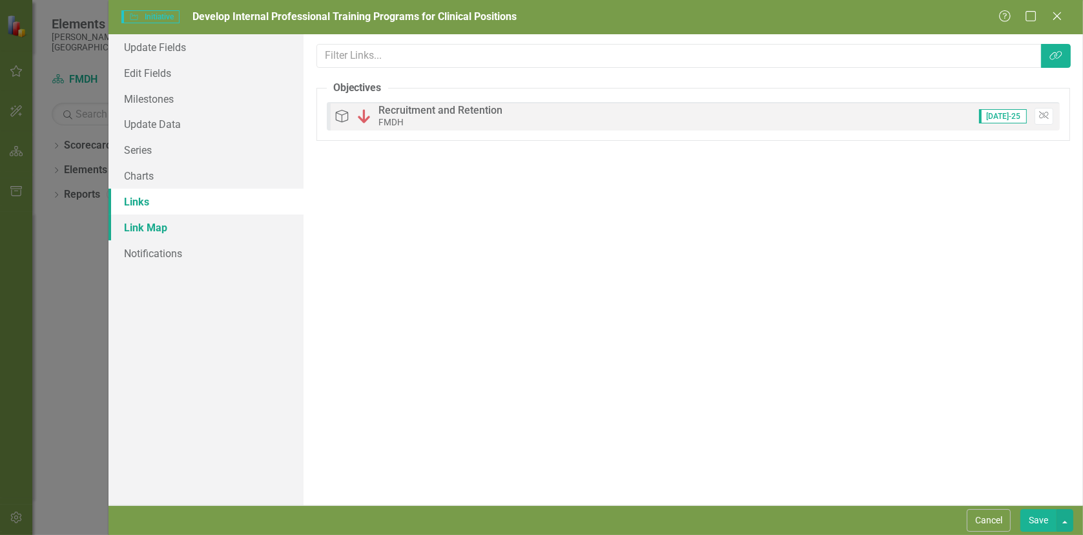
click at [141, 235] on link "Link Map" at bounding box center [205, 227] width 195 height 26
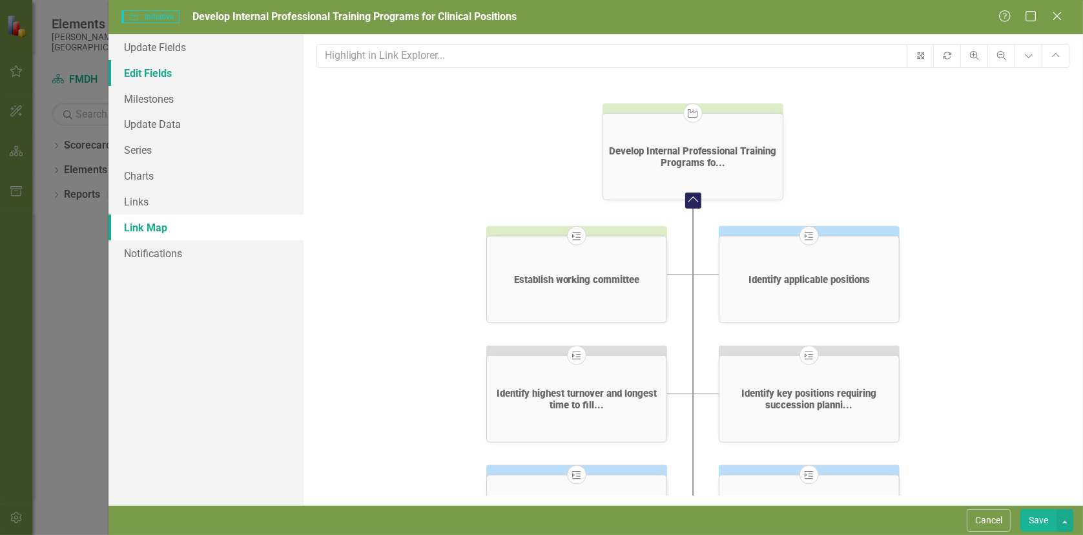
click at [156, 74] on link "Edit Fields" at bounding box center [205, 73] width 195 height 26
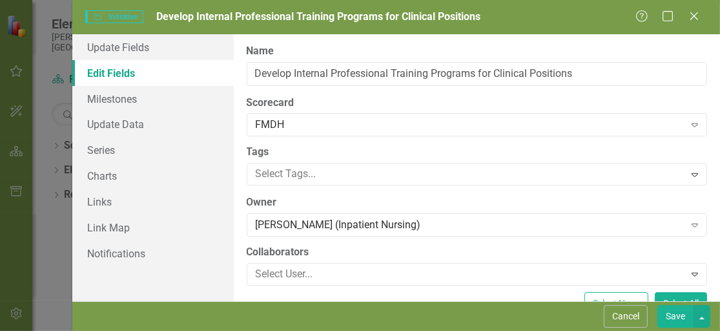
click at [360, 156] on label "Tags" at bounding box center [477, 152] width 461 height 15
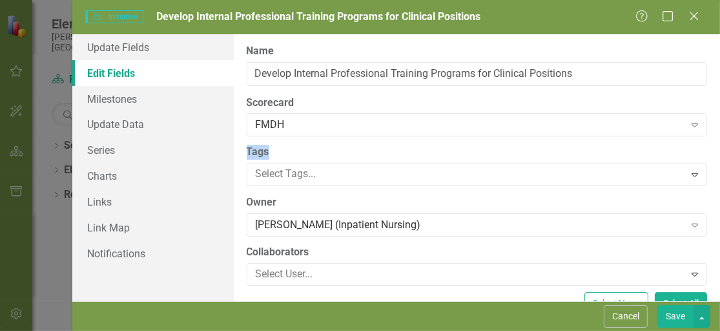
click at [360, 156] on label "Tags" at bounding box center [477, 152] width 461 height 15
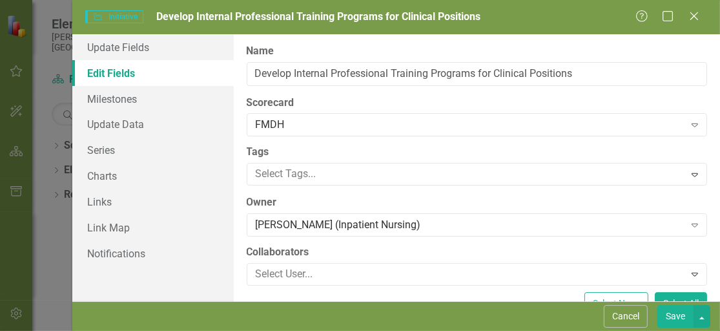
click at [360, 156] on label "Tags" at bounding box center [477, 152] width 461 height 15
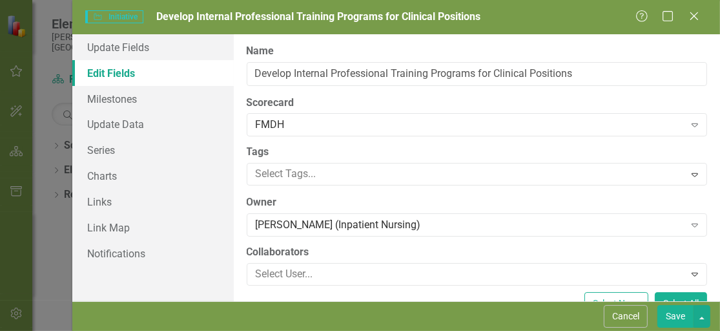
click at [360, 156] on label "Tags" at bounding box center [477, 152] width 461 height 15
click at [628, 316] on button "Cancel" at bounding box center [626, 316] width 44 height 23
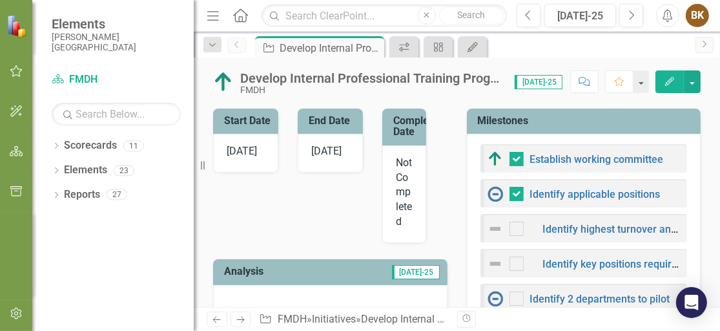
scroll to position [348, 0]
click at [17, 69] on icon "button" at bounding box center [17, 71] width 14 height 10
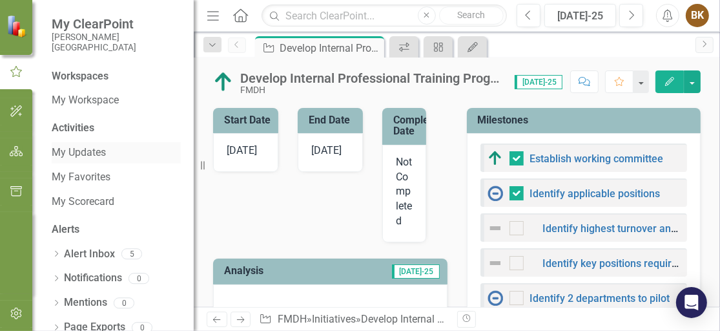
click at [90, 154] on link "My Updates" at bounding box center [116, 152] width 129 height 15
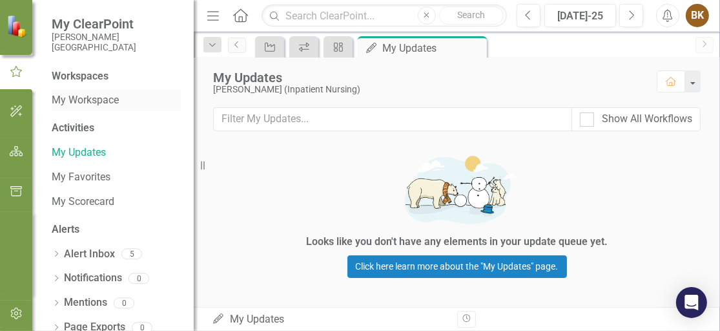
click at [86, 98] on link "My Workspace" at bounding box center [116, 100] width 129 height 15
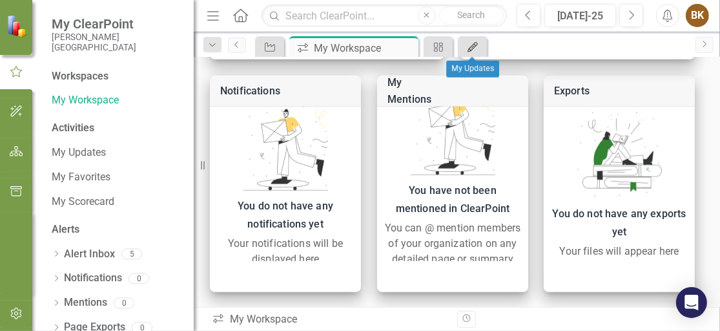
click at [472, 46] on icon at bounding box center [473, 47] width 10 height 10
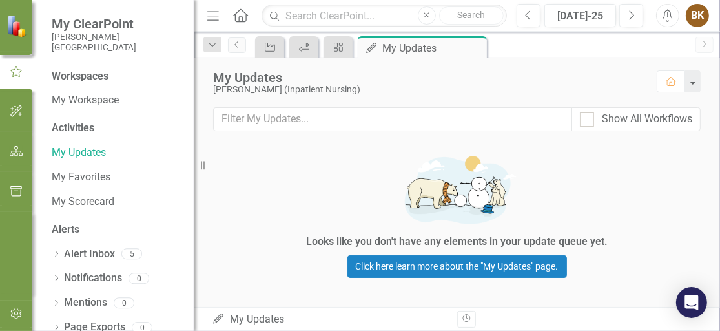
click at [83, 74] on div "Workspaces" at bounding box center [80, 76] width 57 height 15
click at [211, 17] on icon "Menu" at bounding box center [213, 15] width 17 height 14
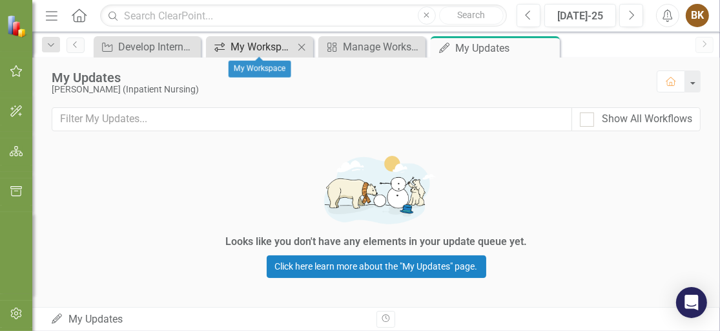
click at [228, 47] on link "icon.workspace My Workspace" at bounding box center [251, 47] width 85 height 16
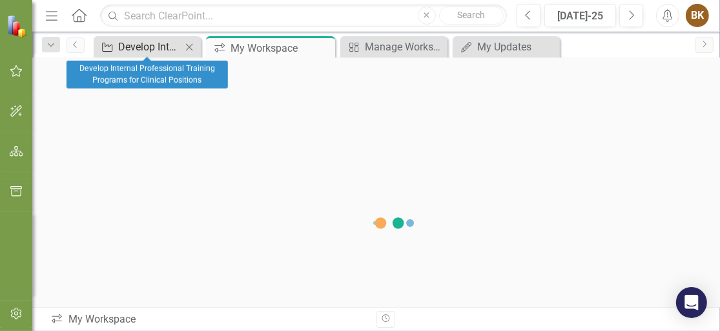
click at [145, 46] on div "Develop Internal Professional Training Programs for Clinical Positions" at bounding box center [149, 47] width 63 height 16
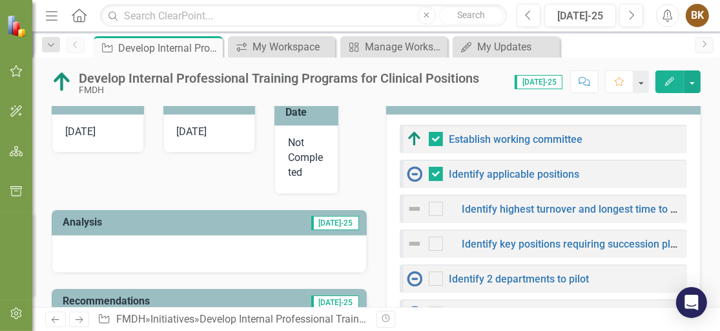
scroll to position [322, 0]
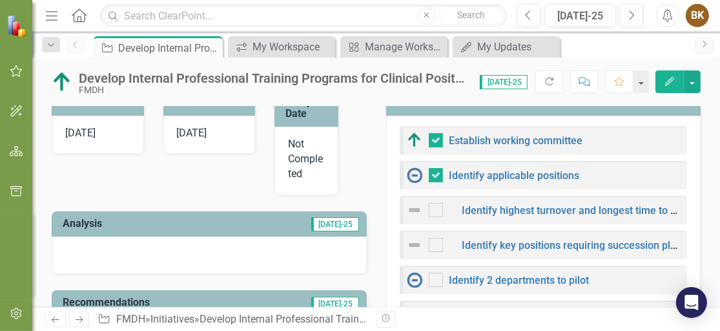
checkbox input "false"
checkbox input "true"
checkbox input "false"
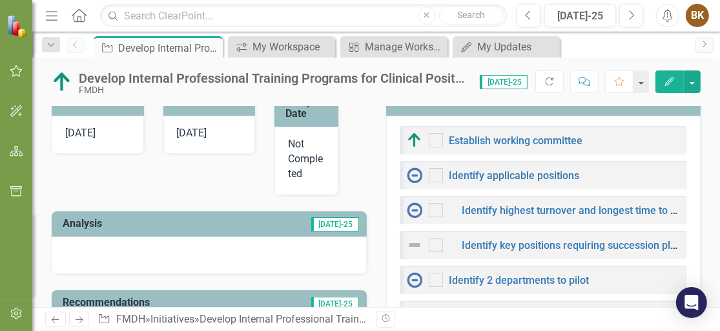
checkbox input "false"
checkbox input "true"
checkbox input "false"
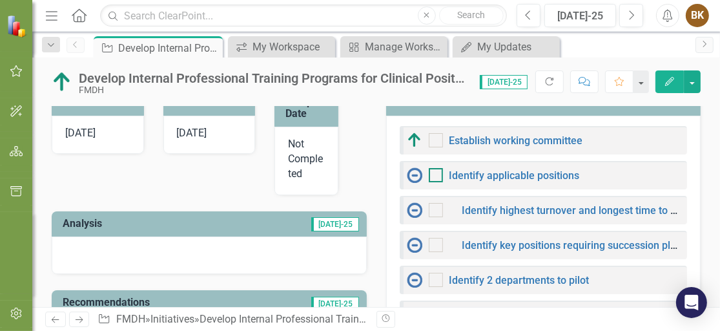
checkbox input "true"
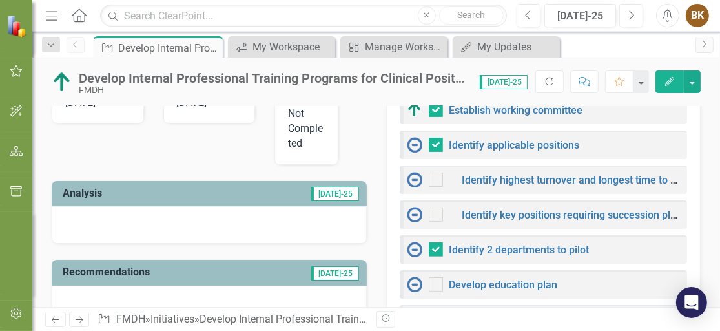
scroll to position [353, 0]
click at [473, 140] on link "Identify applicable positions" at bounding box center [514, 144] width 130 height 12
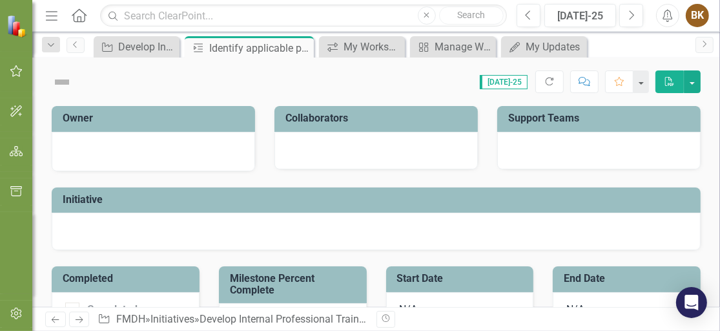
checkbox input "true"
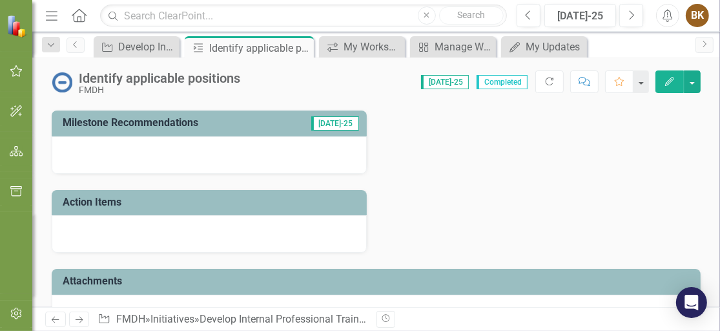
scroll to position [546, 0]
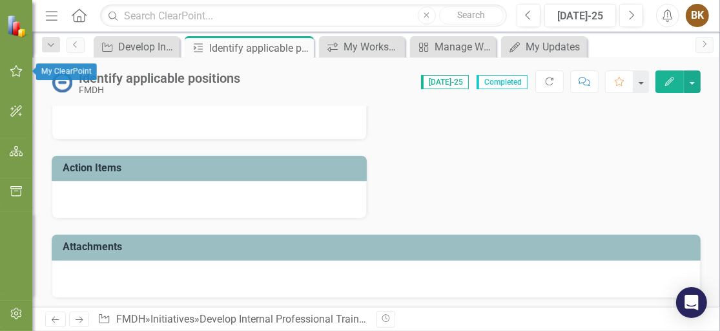
click at [15, 70] on icon "button" at bounding box center [17, 71] width 14 height 10
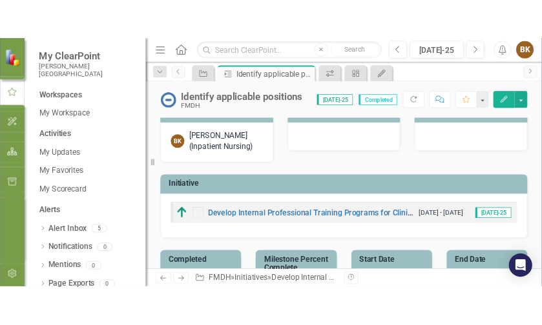
scroll to position [0, 0]
